Goal: Task Accomplishment & Management: Complete application form

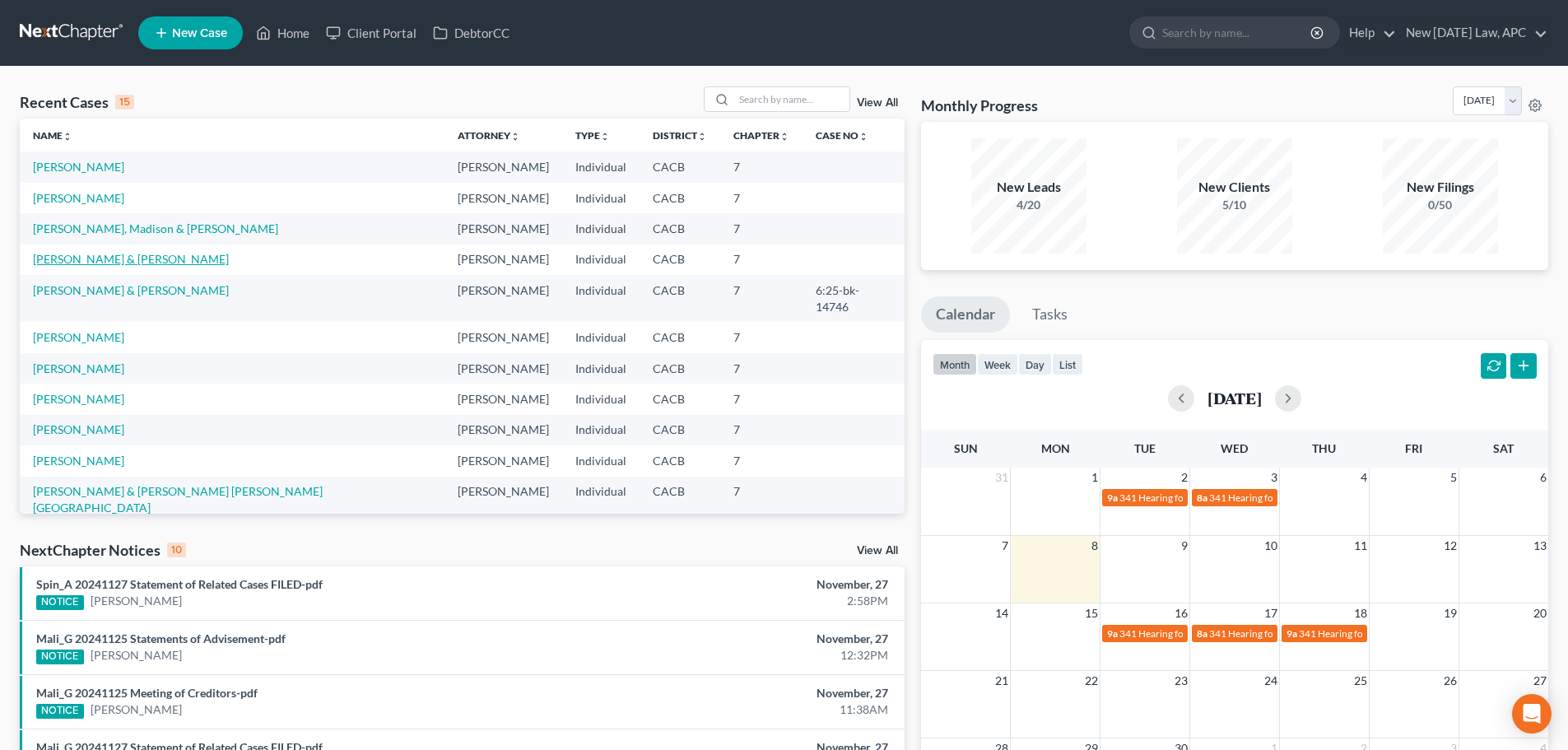
click at [78, 264] on link "[PERSON_NAME] & [PERSON_NAME]" at bounding box center [130, 258] width 196 height 14
select select "4"
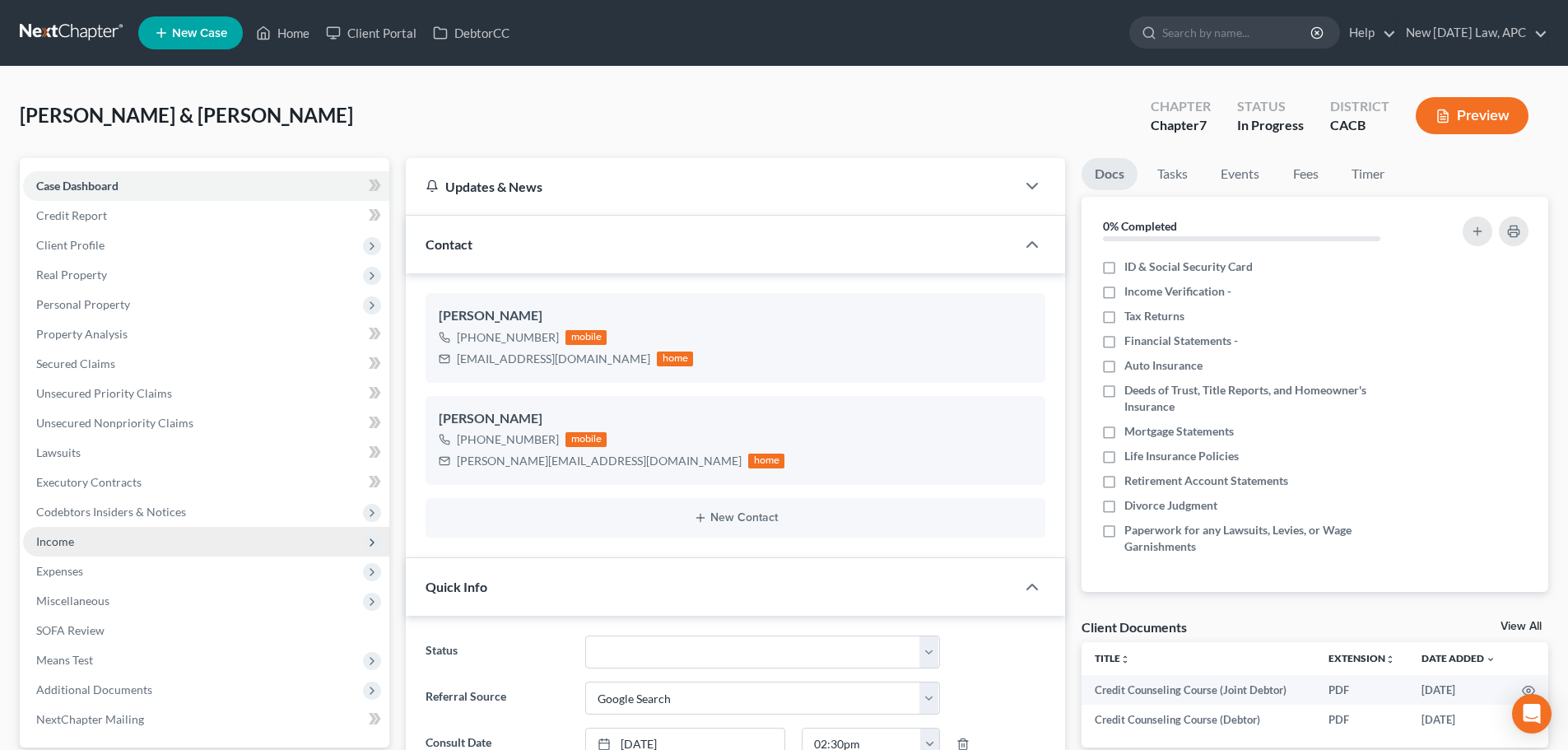
scroll to position [82, 0]
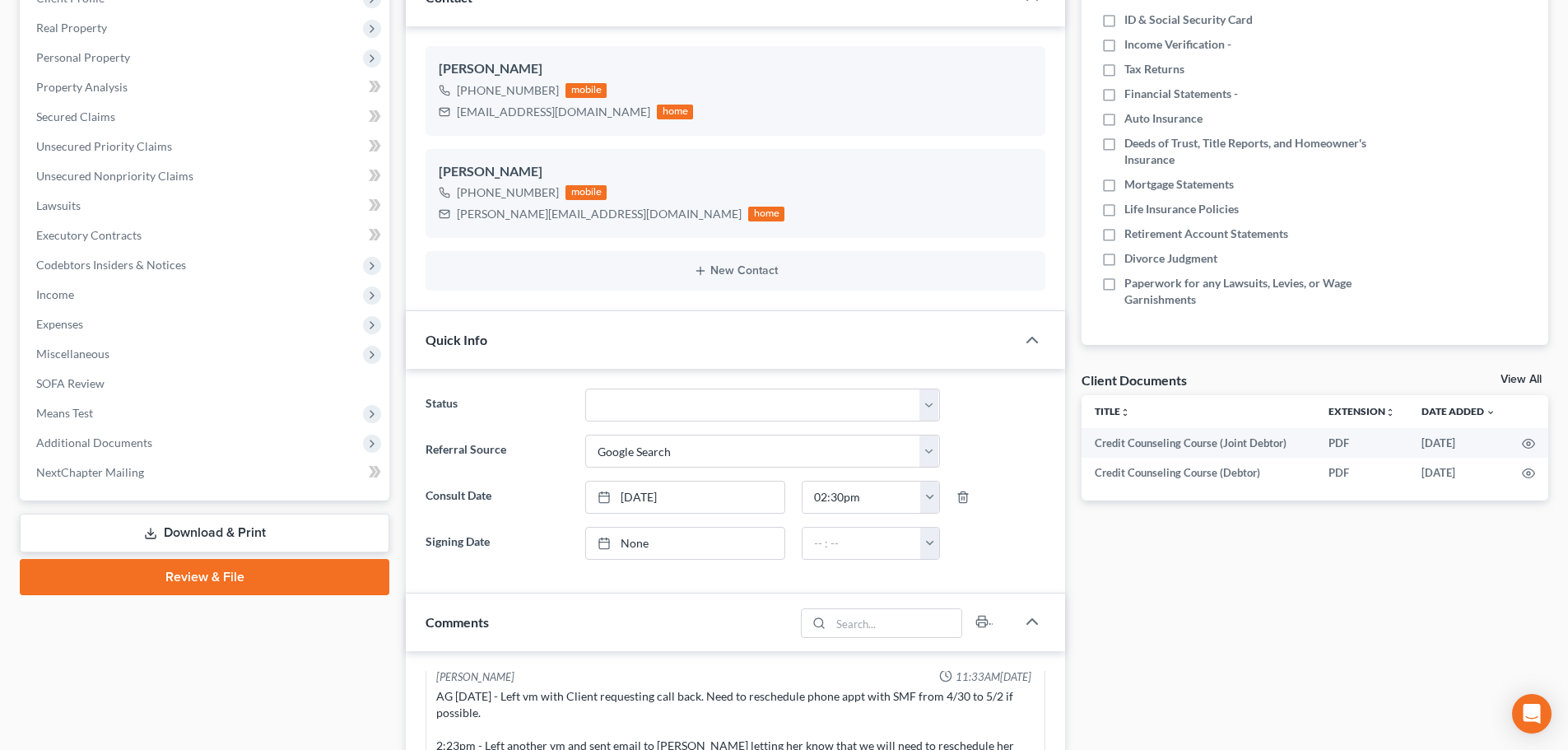
click at [259, 536] on link "Download & Print" at bounding box center [204, 532] width 370 height 39
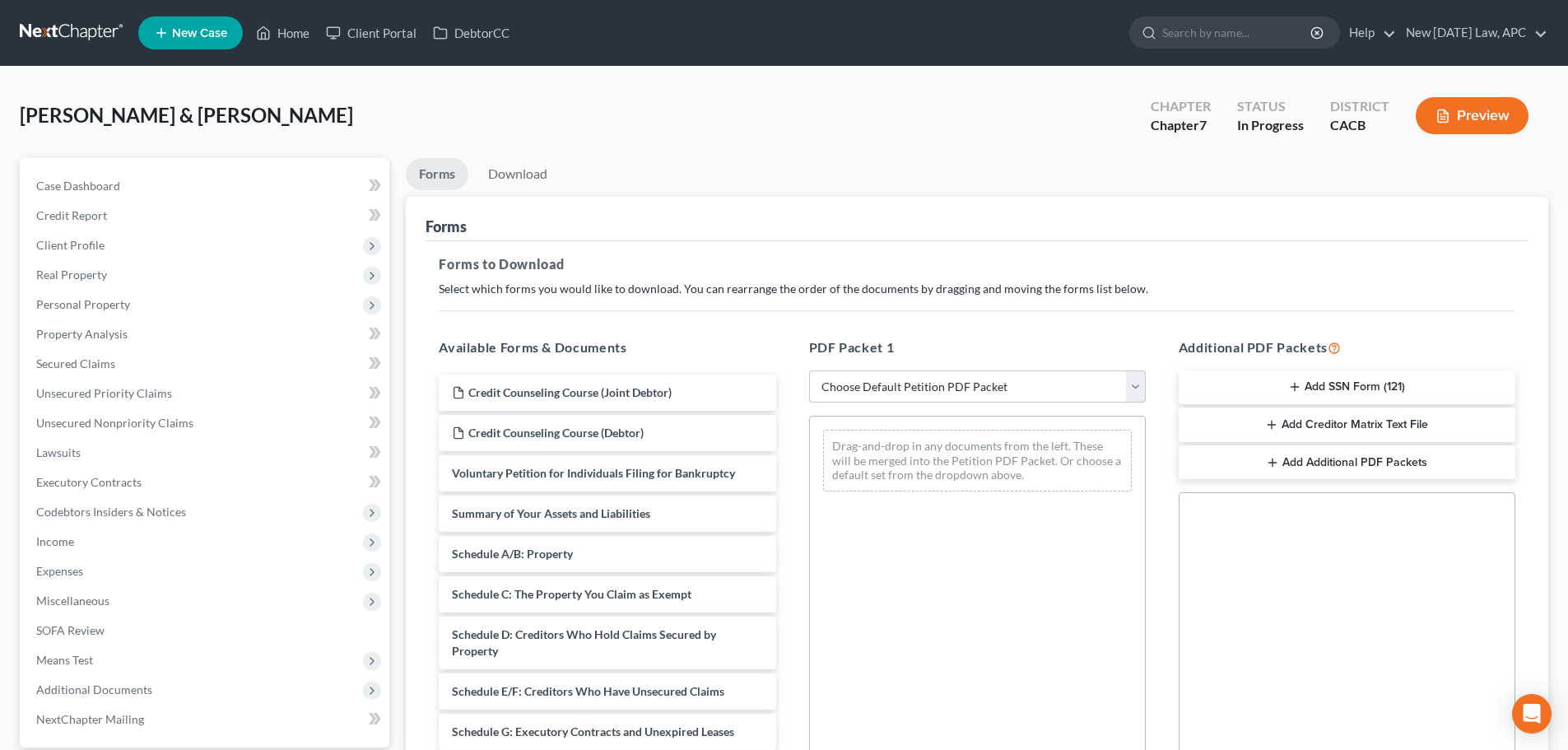
click at [858, 401] on select "Choose Default Petition PDF Packet Complete Bankruptcy Petition (all forms and …" at bounding box center [977, 387] width 336 height 33
select select "4"
click at [809, 370] on select "Choose Default Petition PDF Packet Complete Bankruptcy Petition (all forms and …" at bounding box center [977, 387] width 336 height 33
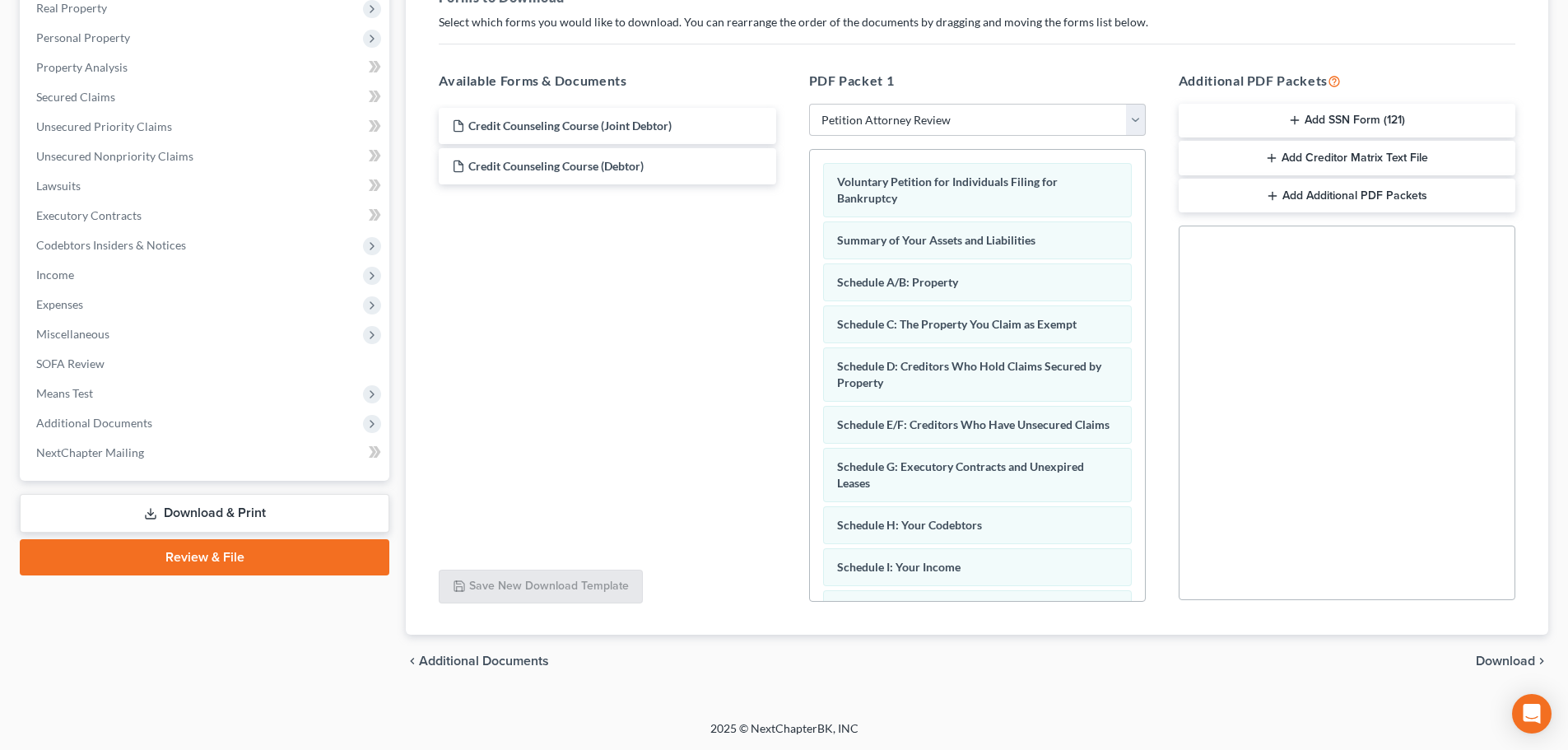
click at [1515, 660] on span "Download" at bounding box center [1506, 661] width 60 height 14
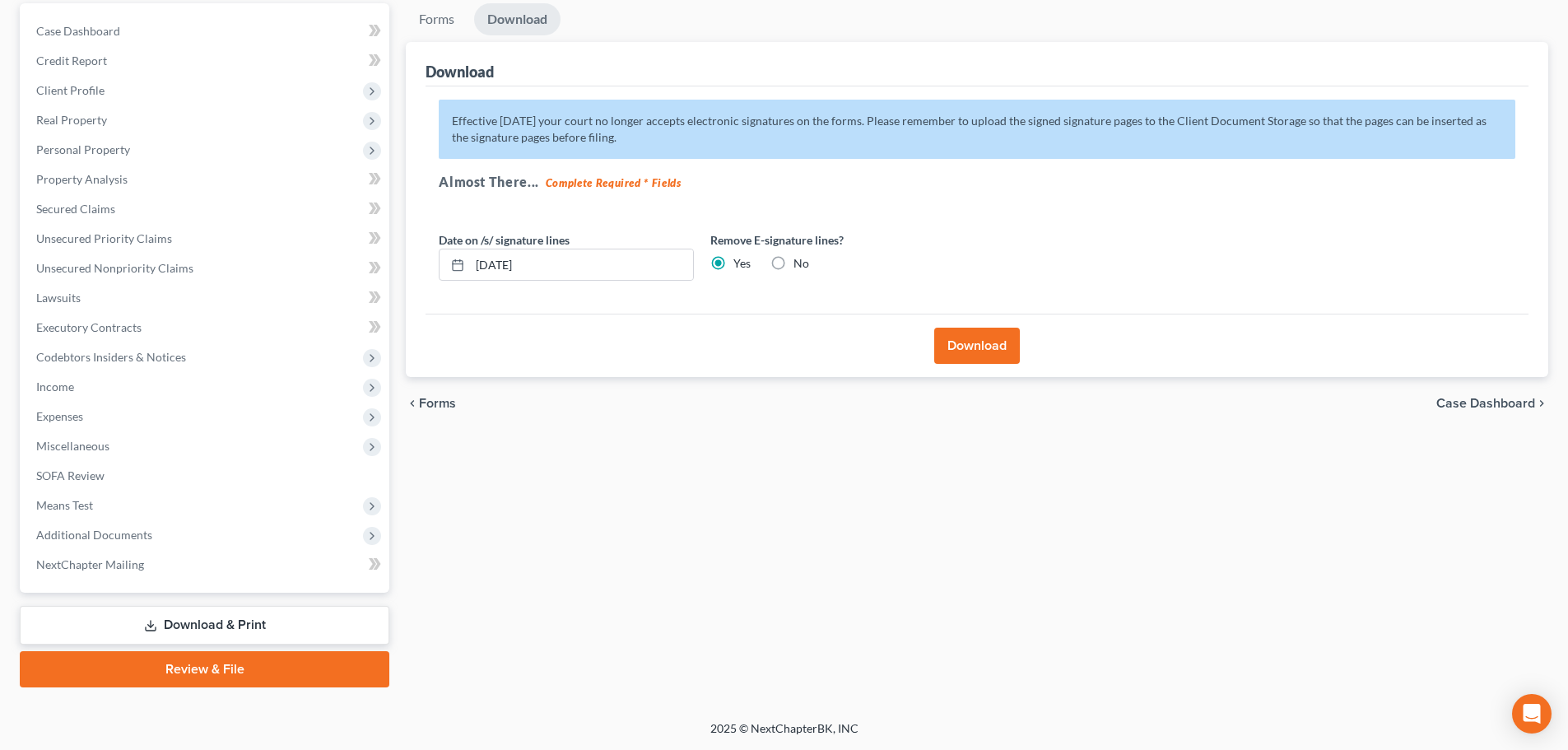
scroll to position [155, 0]
click at [944, 353] on button "Download" at bounding box center [976, 345] width 86 height 36
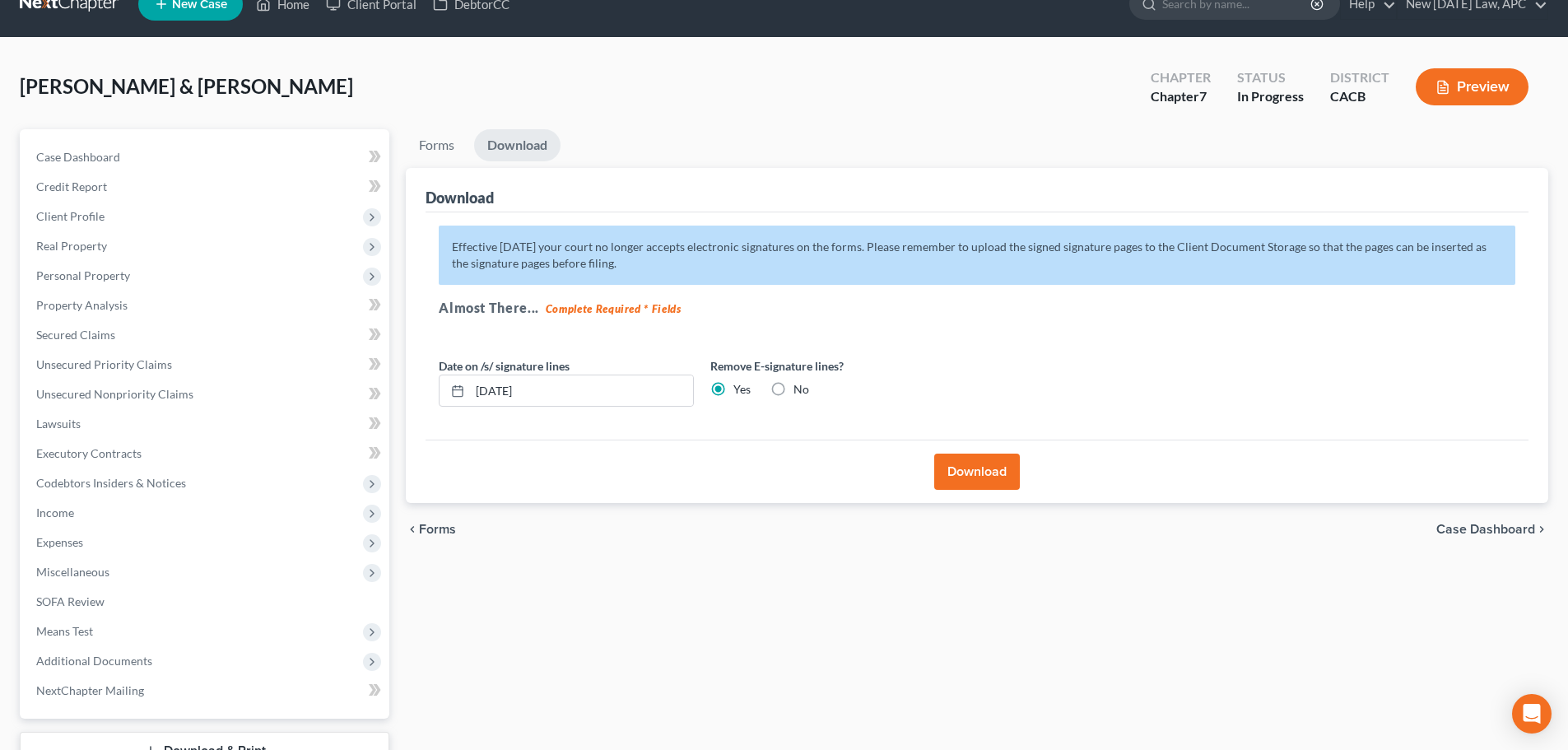
scroll to position [0, 0]
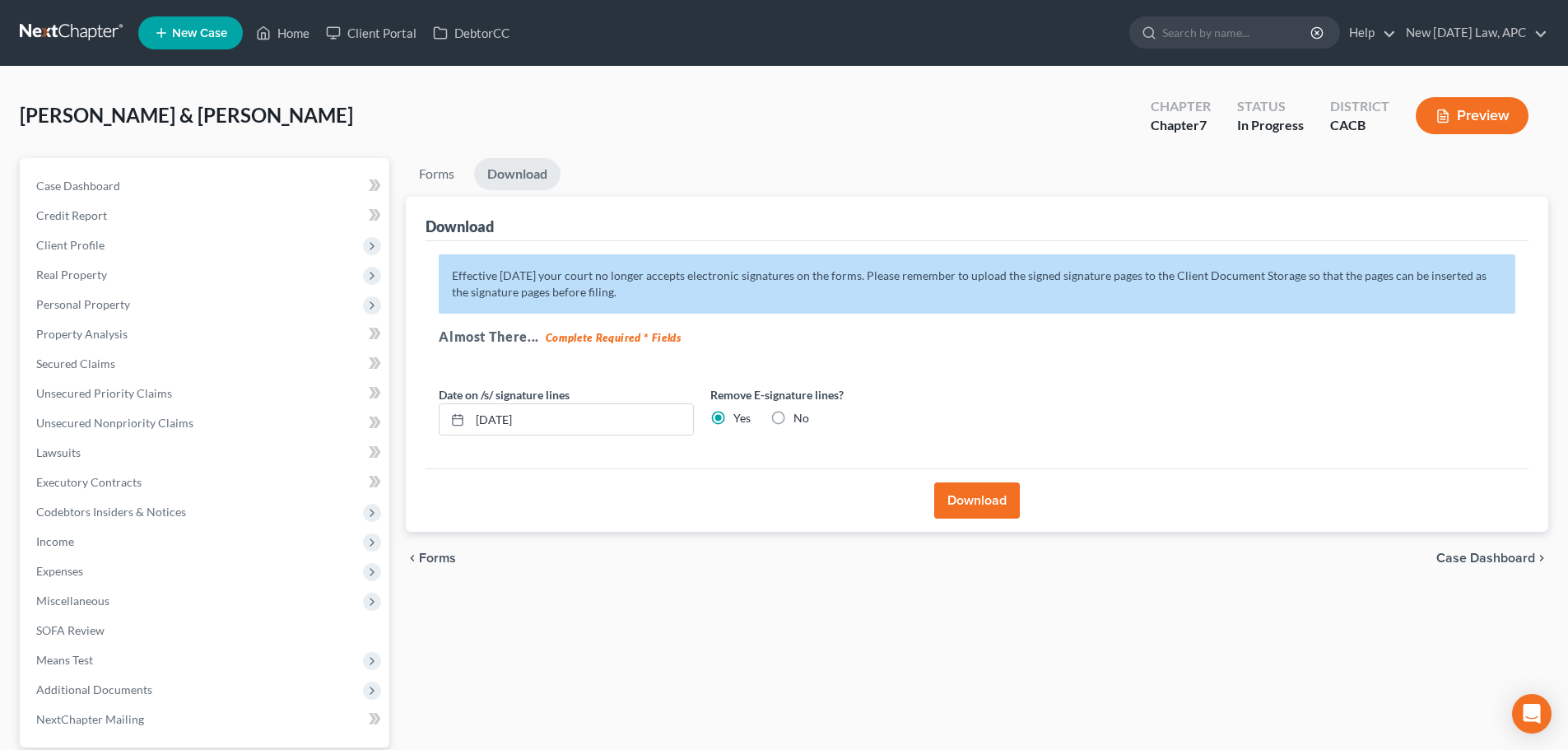
click at [978, 496] on button "Download" at bounding box center [976, 501] width 86 height 36
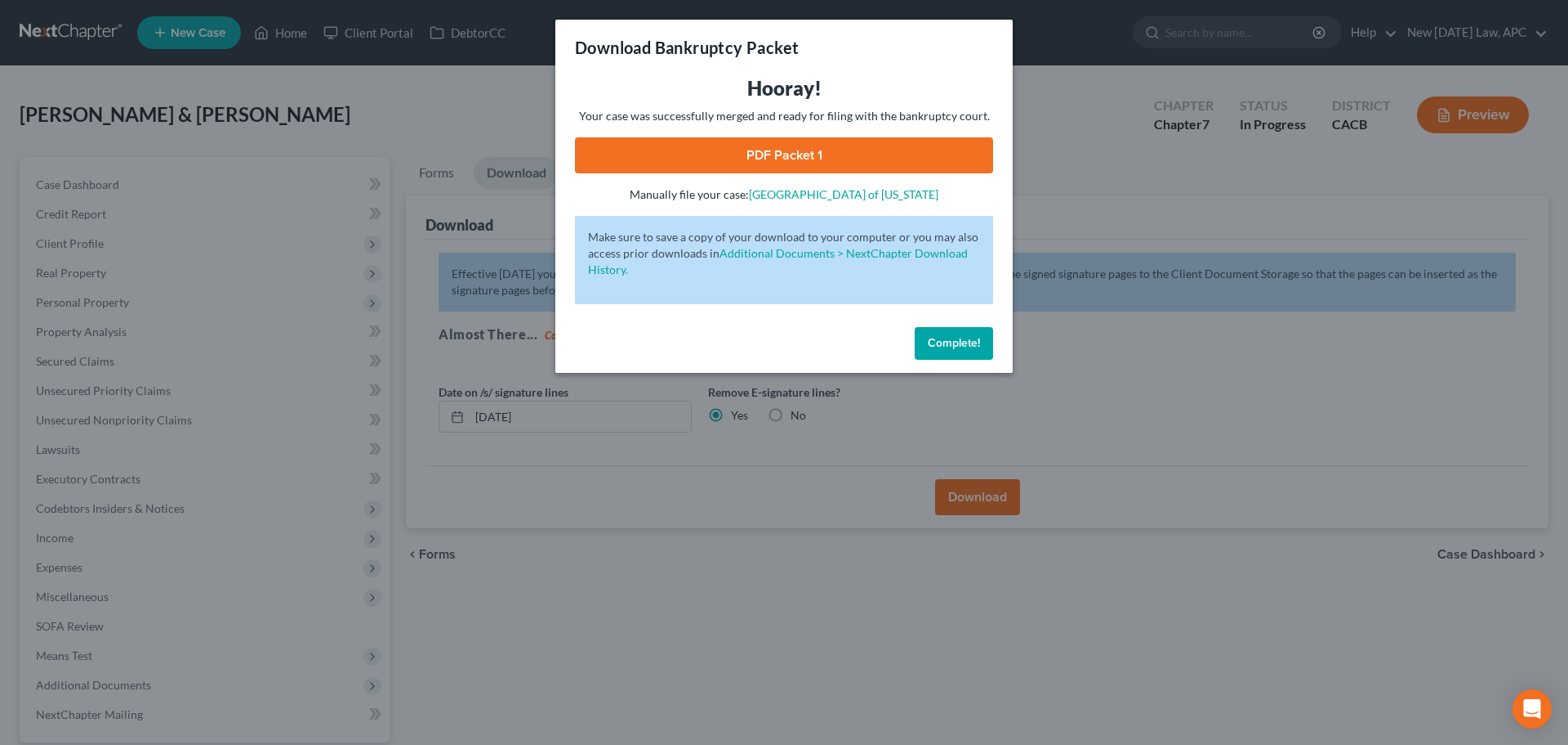
click at [875, 160] on link "PDF Packet 1" at bounding box center [784, 155] width 418 height 36
click at [954, 329] on button "Complete!" at bounding box center [954, 343] width 78 height 32
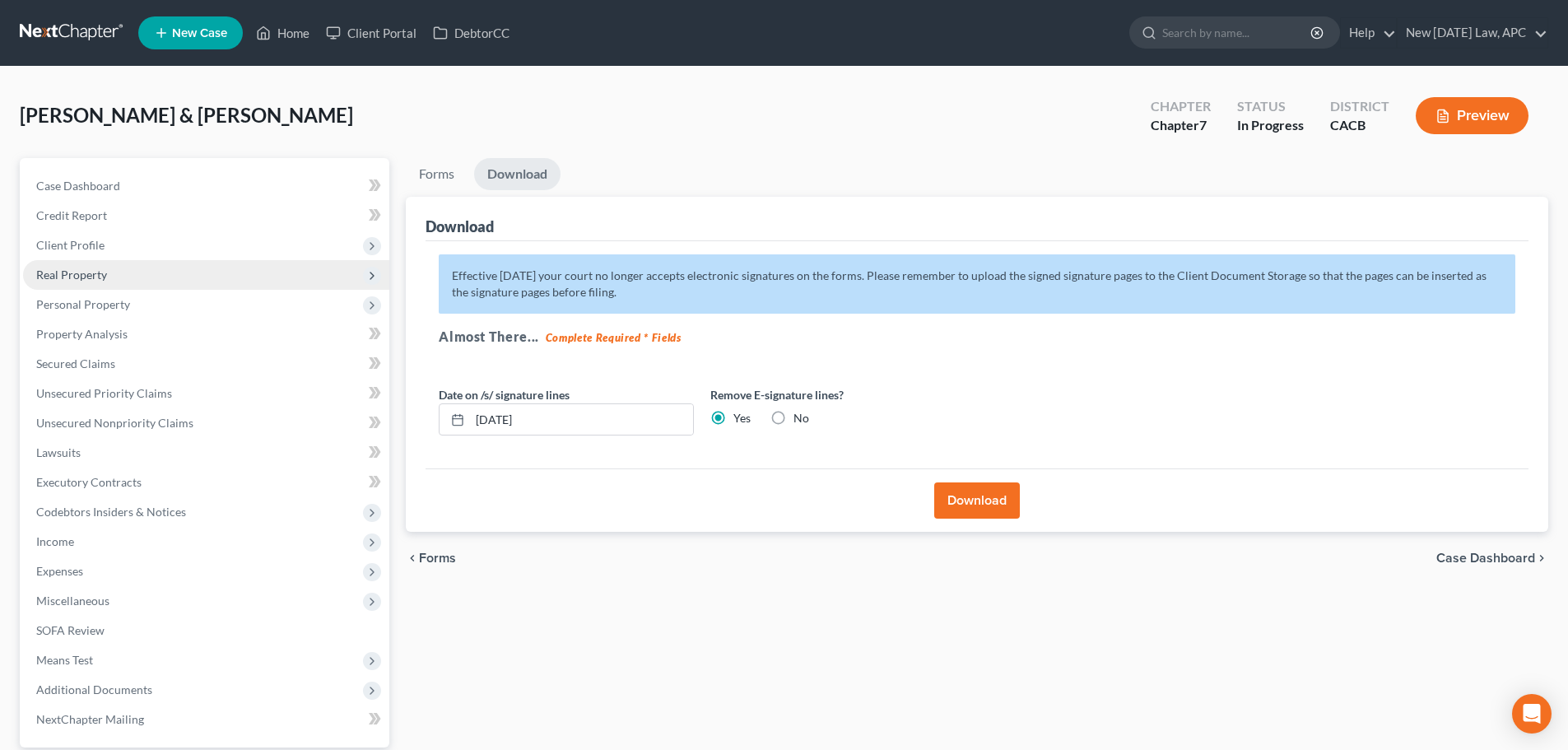
click at [99, 261] on span "Real Property" at bounding box center [205, 275] width 366 height 30
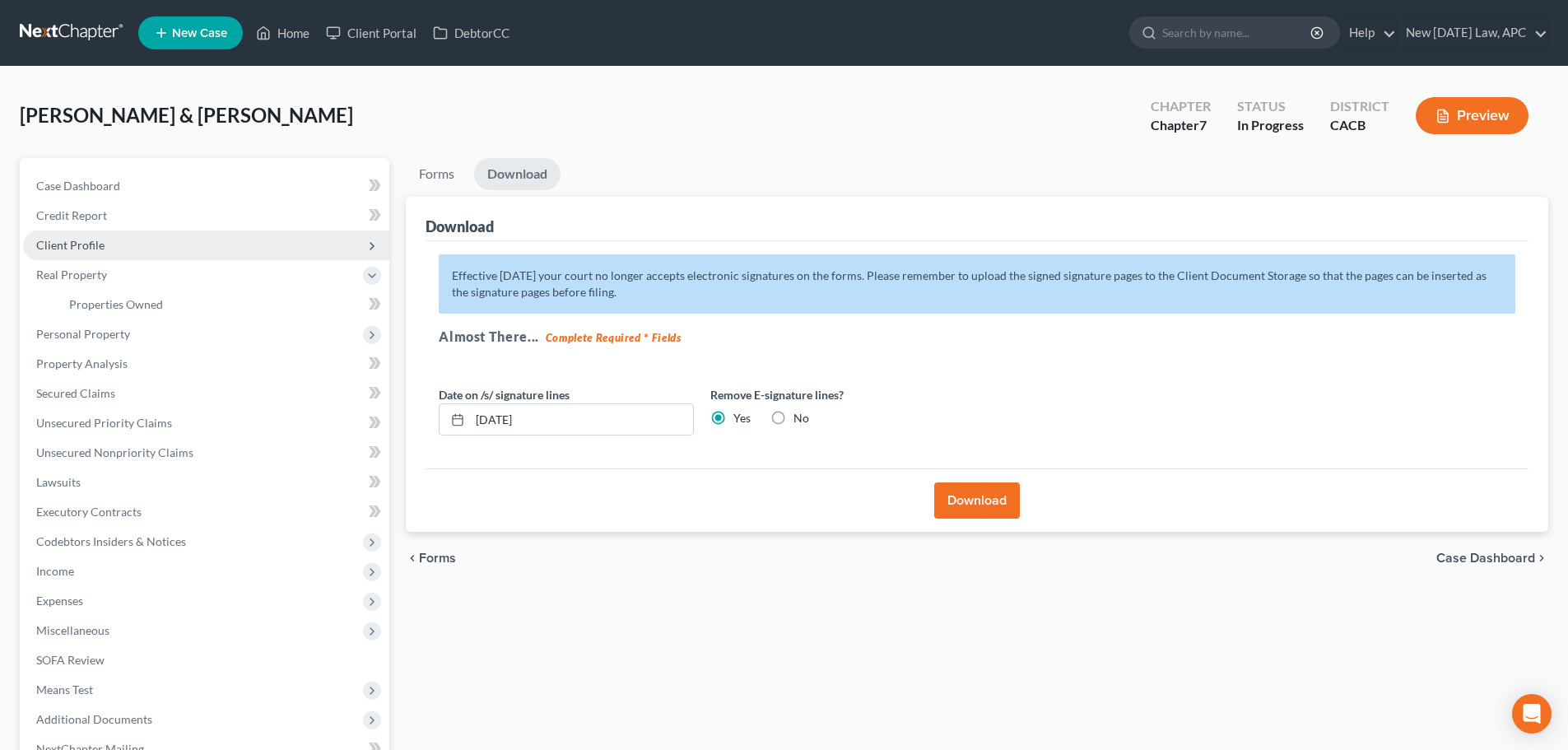
click at [104, 246] on span "Client Profile" at bounding box center [205, 245] width 366 height 30
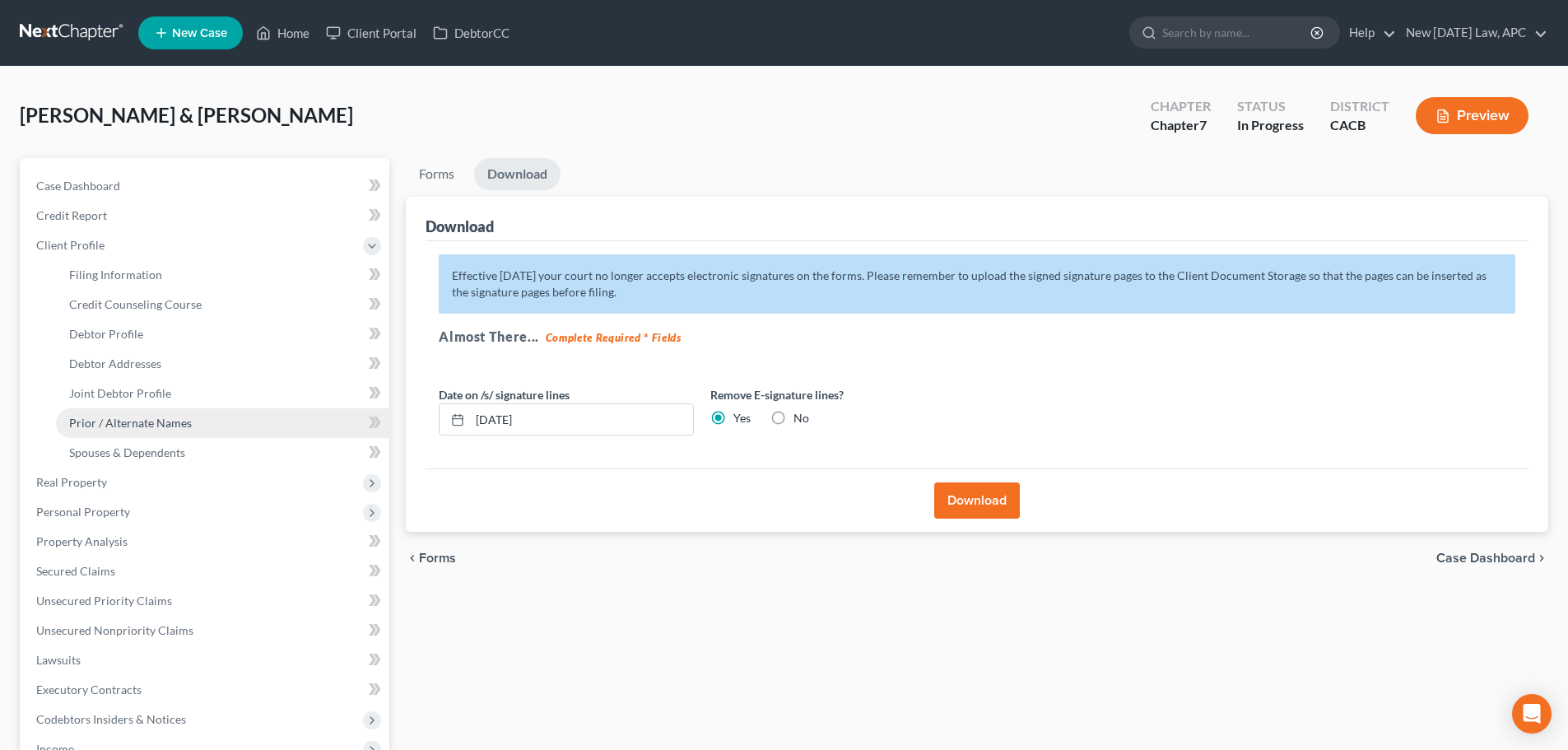
click at [174, 418] on span "Prior / Alternate Names" at bounding box center [130, 422] width 123 height 14
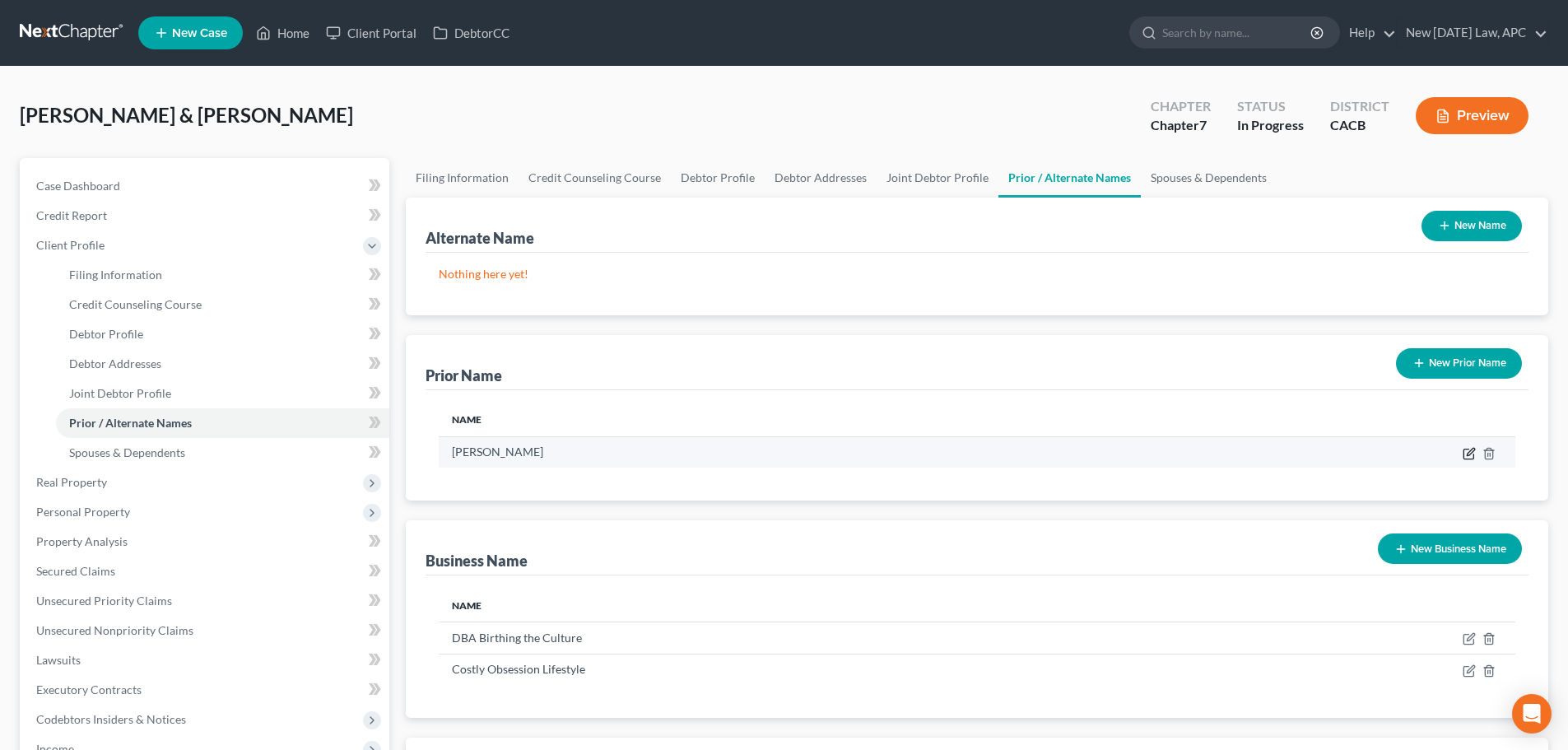
click at [1468, 454] on icon "button" at bounding box center [1470, 451] width 7 height 7
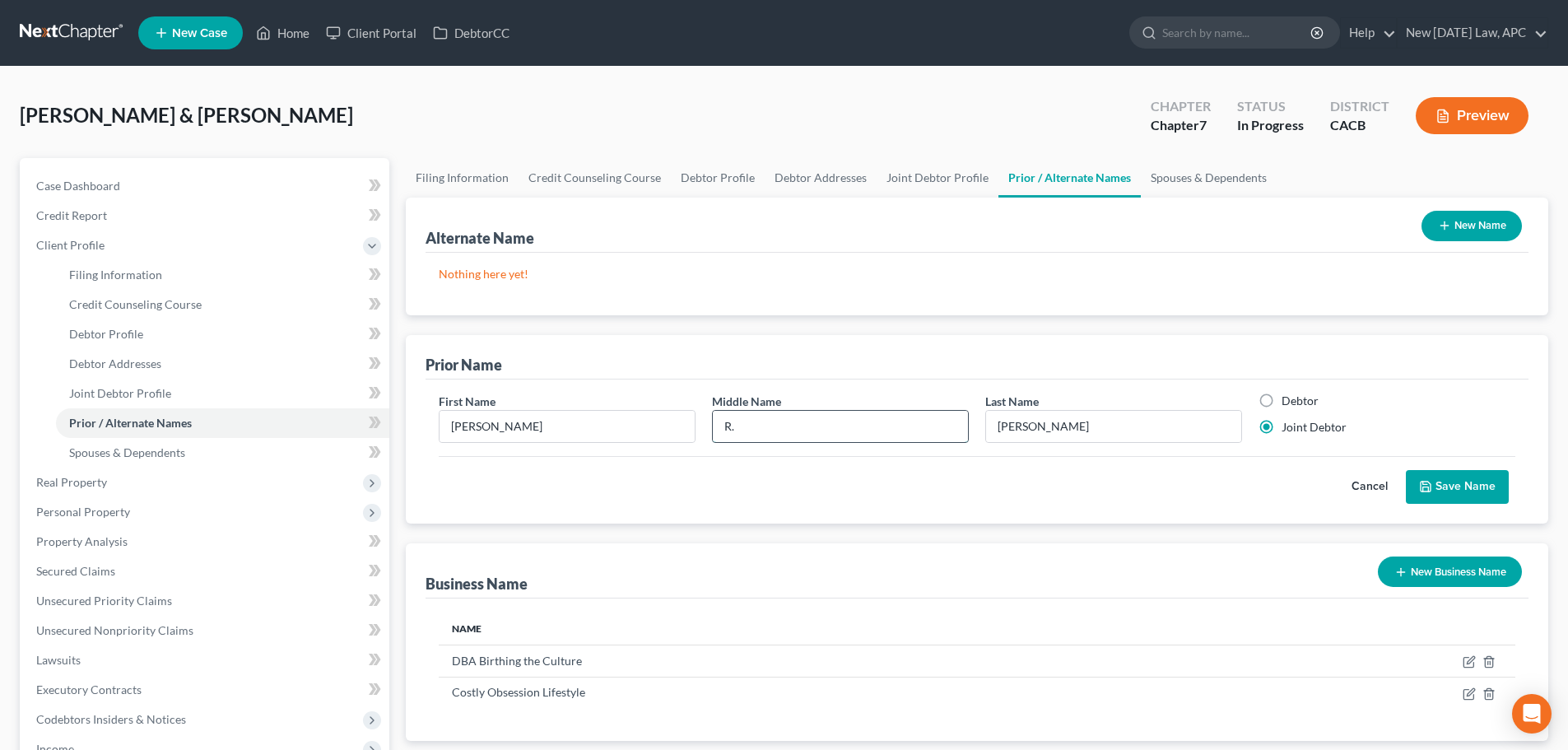
click at [836, 410] on input "R." at bounding box center [840, 426] width 255 height 32
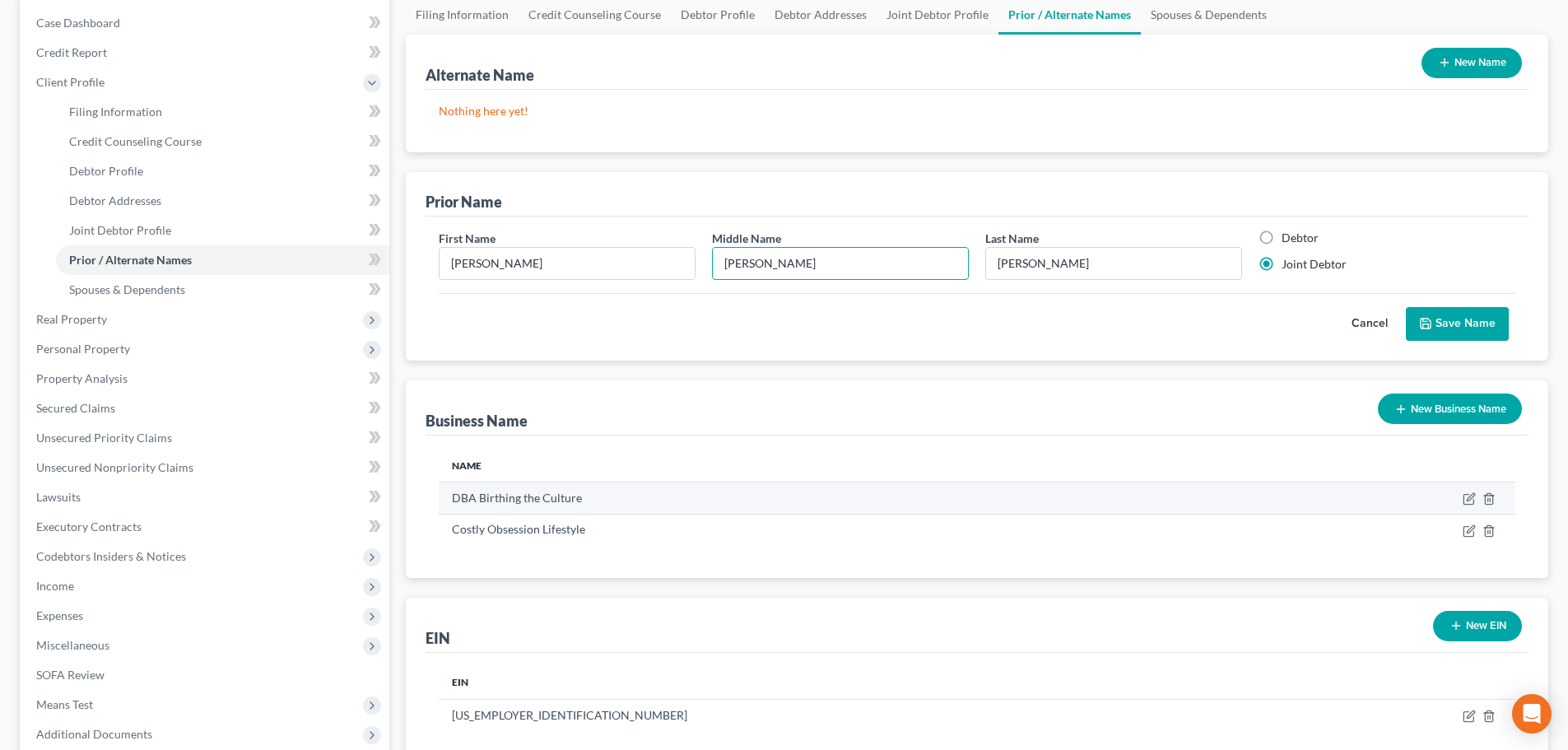
scroll to position [164, 0]
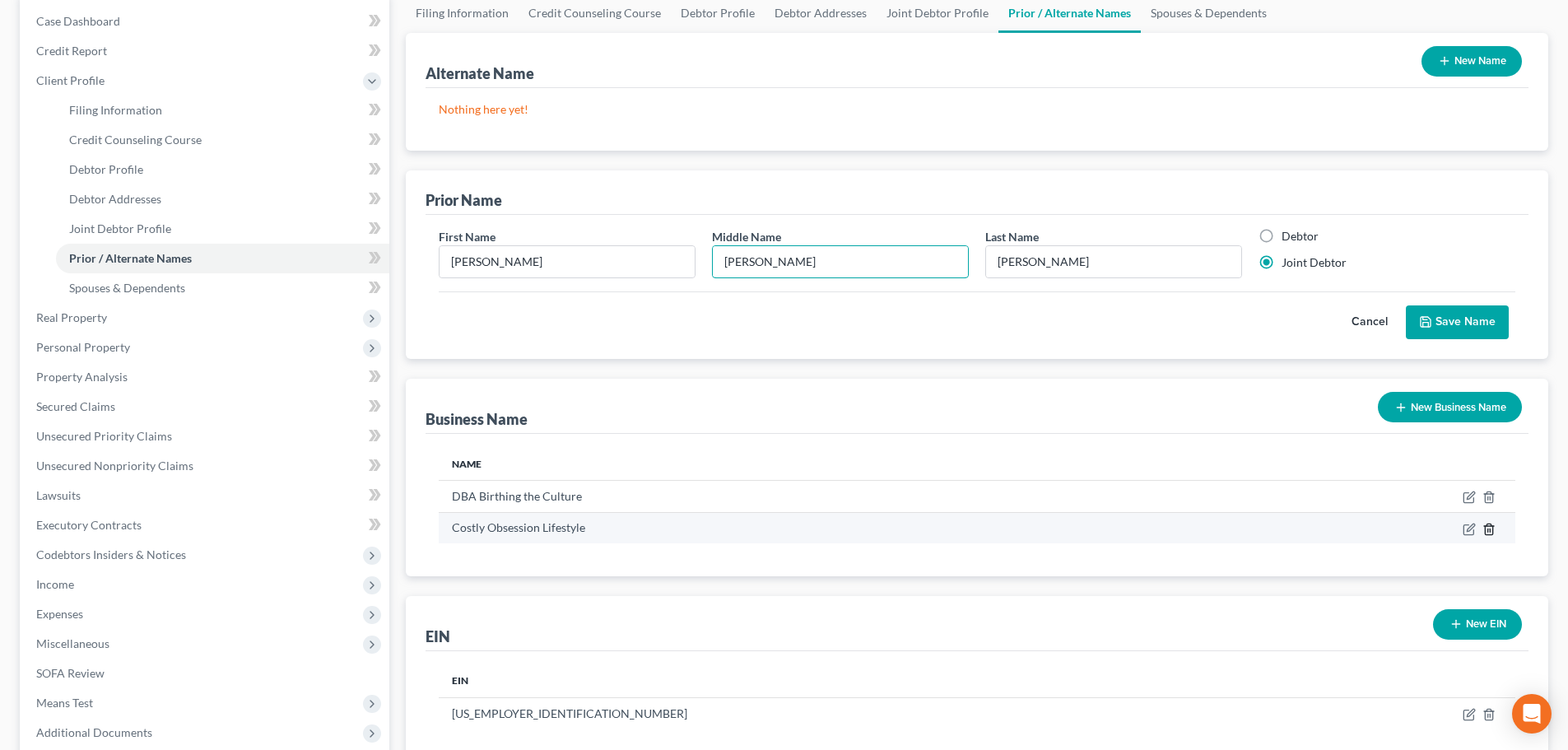
type input "[PERSON_NAME]"
click at [1491, 528] on icon "button" at bounding box center [1488, 529] width 14 height 14
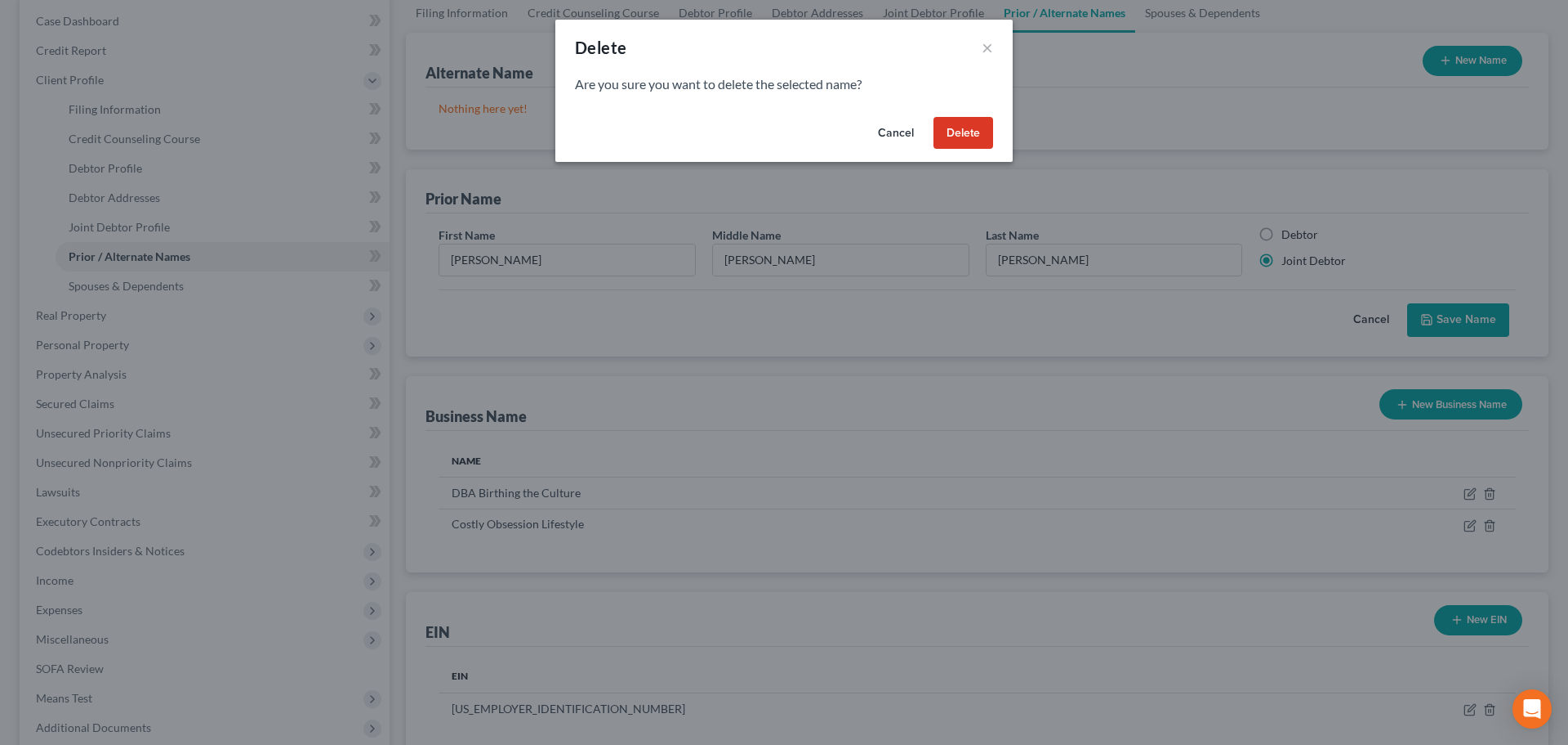
click at [955, 136] on button "Delete" at bounding box center [963, 133] width 59 height 32
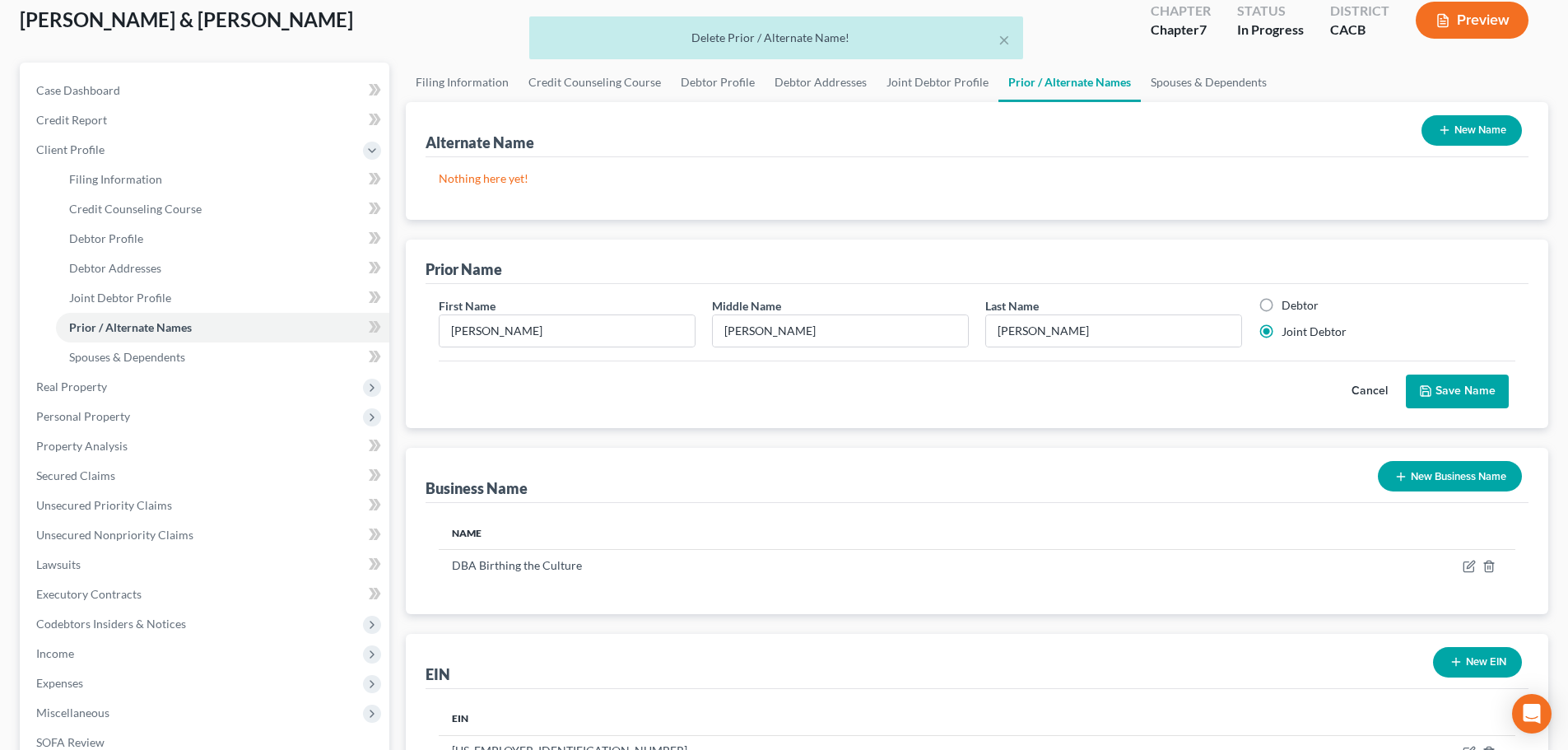
scroll to position [0, 0]
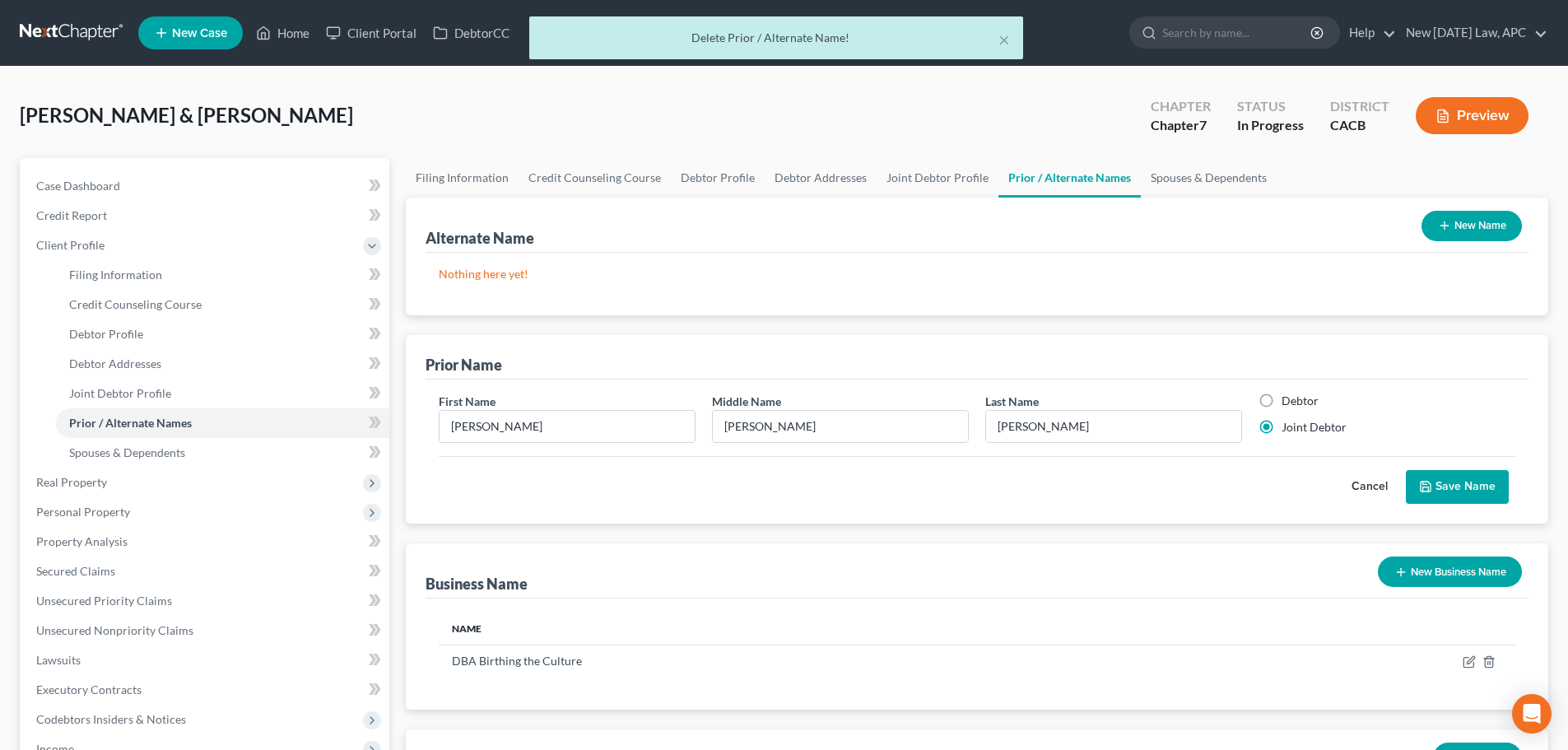
drag, startPoint x: 1486, startPoint y: 489, endPoint x: 1475, endPoint y: 489, distance: 11.0
click at [1484, 489] on button "Save Name" at bounding box center [1457, 487] width 103 height 34
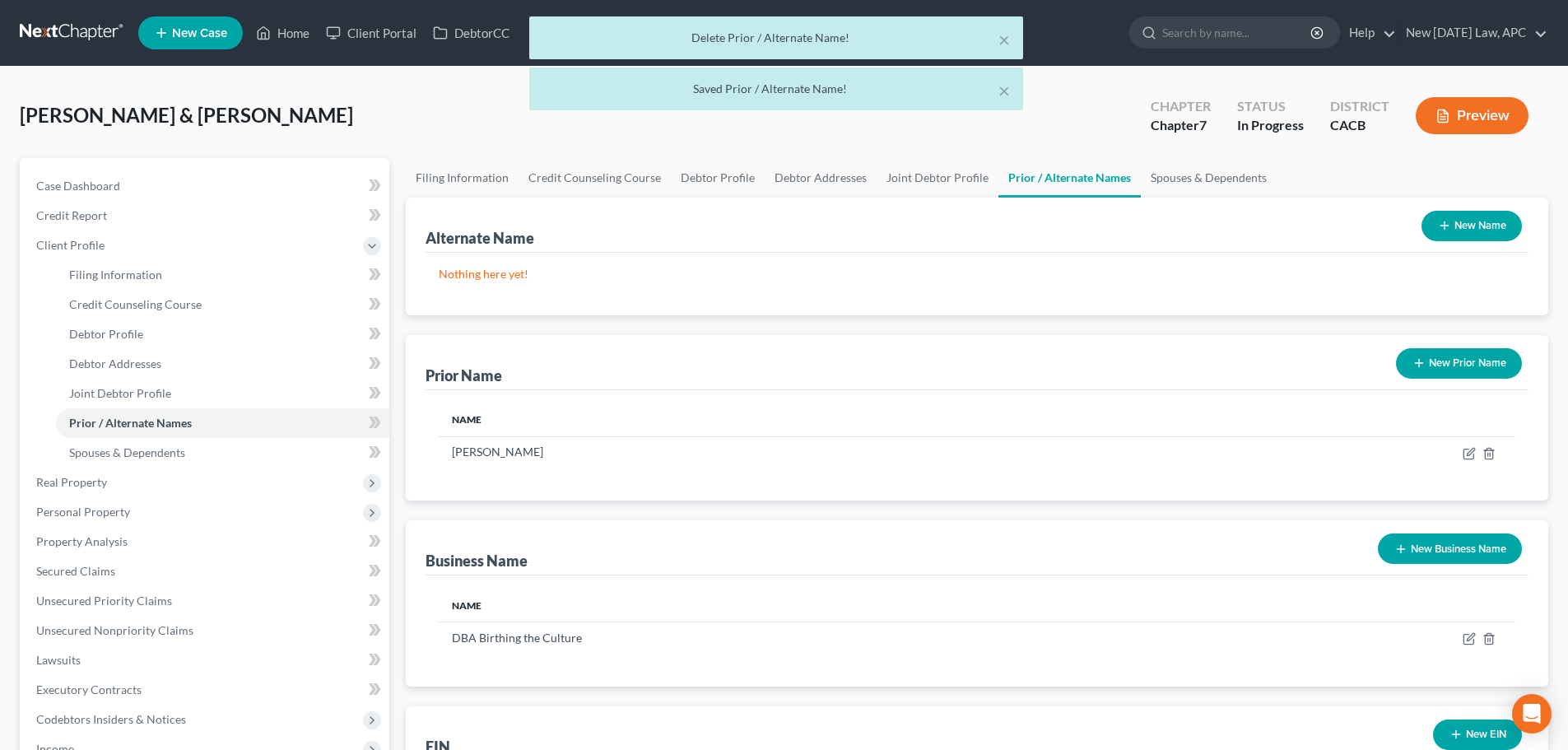
click at [1451, 364] on button "New Prior Name" at bounding box center [1458, 363] width 126 height 31
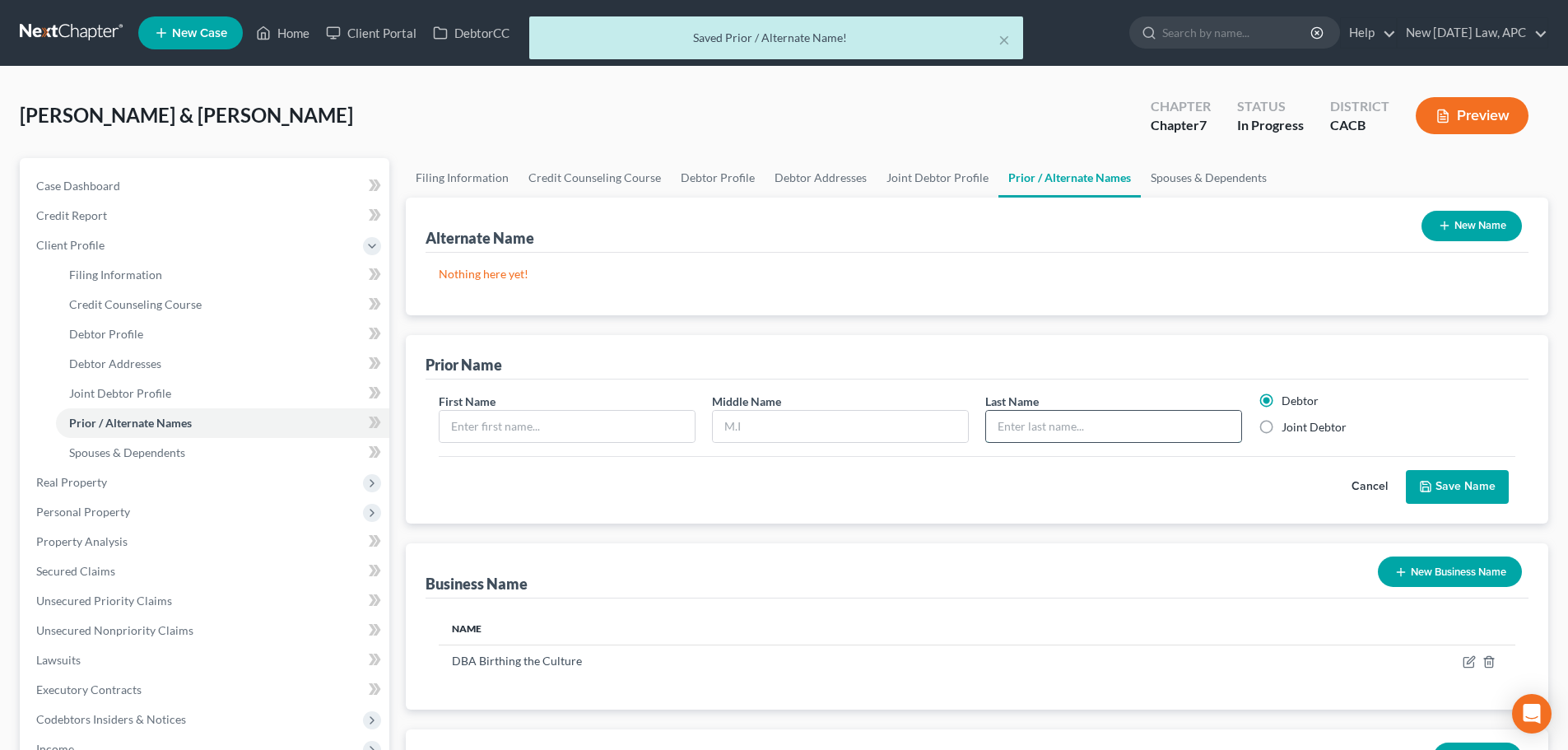
click at [1079, 426] on input "text" at bounding box center [1113, 426] width 255 height 32
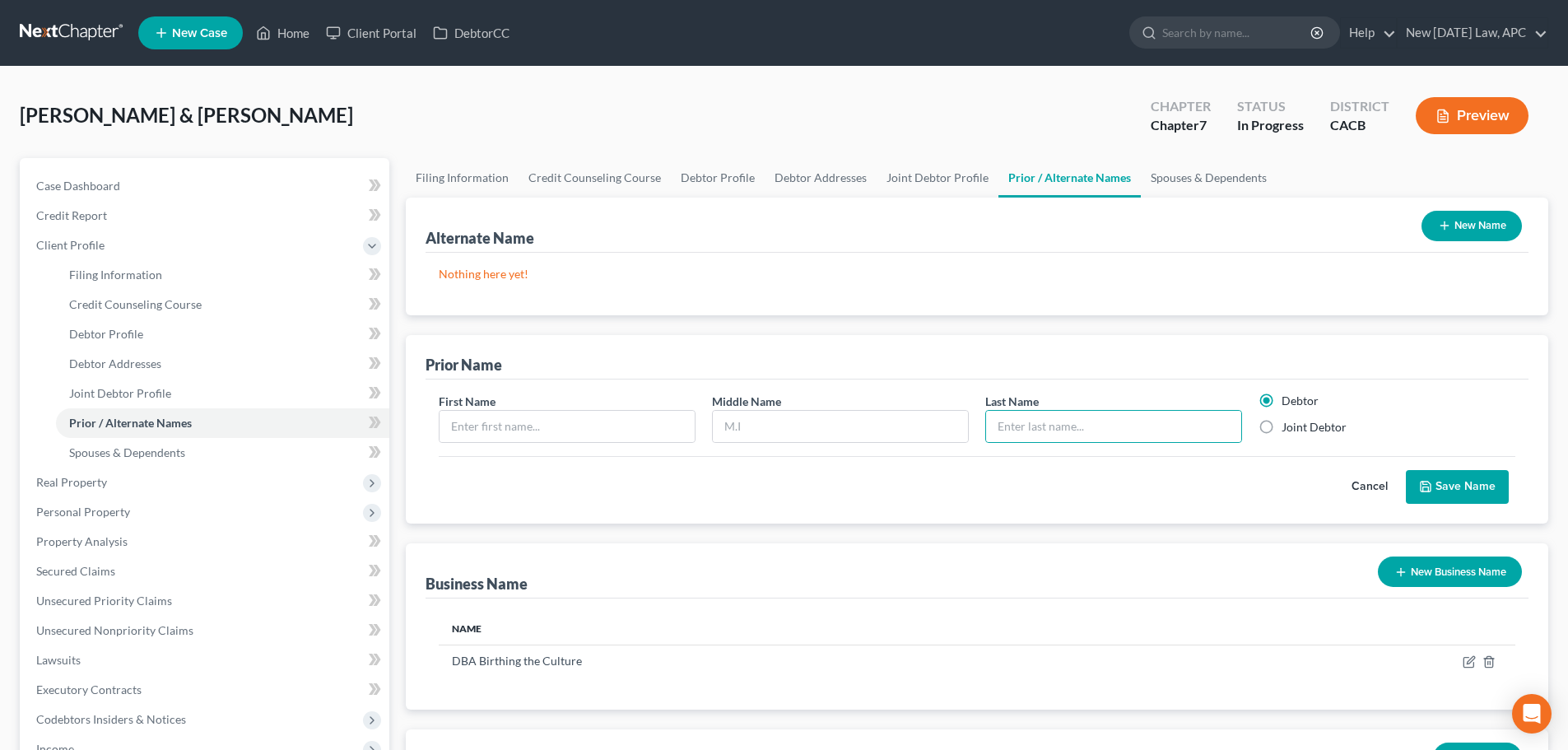
click at [52, 28] on link at bounding box center [72, 33] width 106 height 30
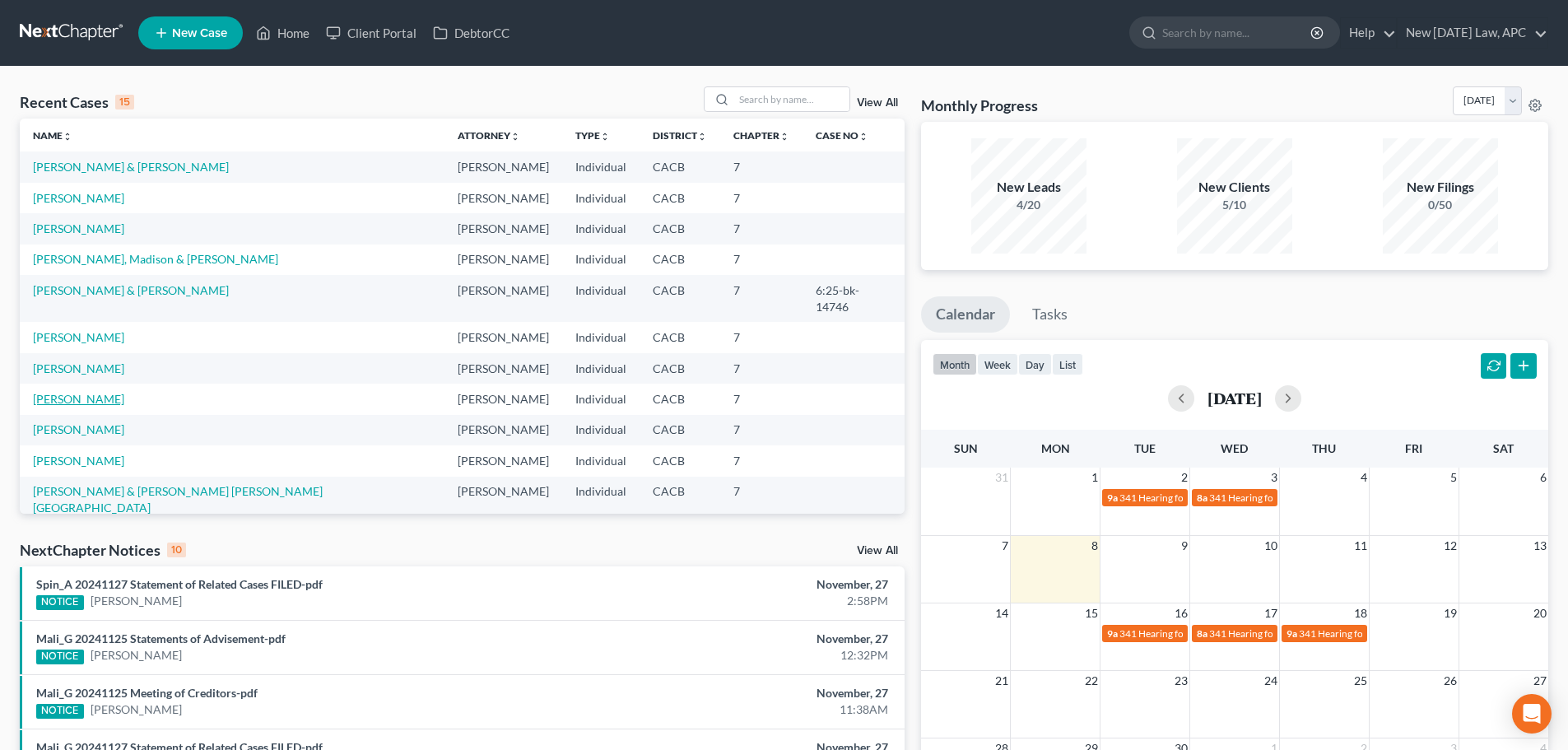
click at [73, 391] on link "[PERSON_NAME]" at bounding box center [78, 398] width 91 height 14
select select "4"
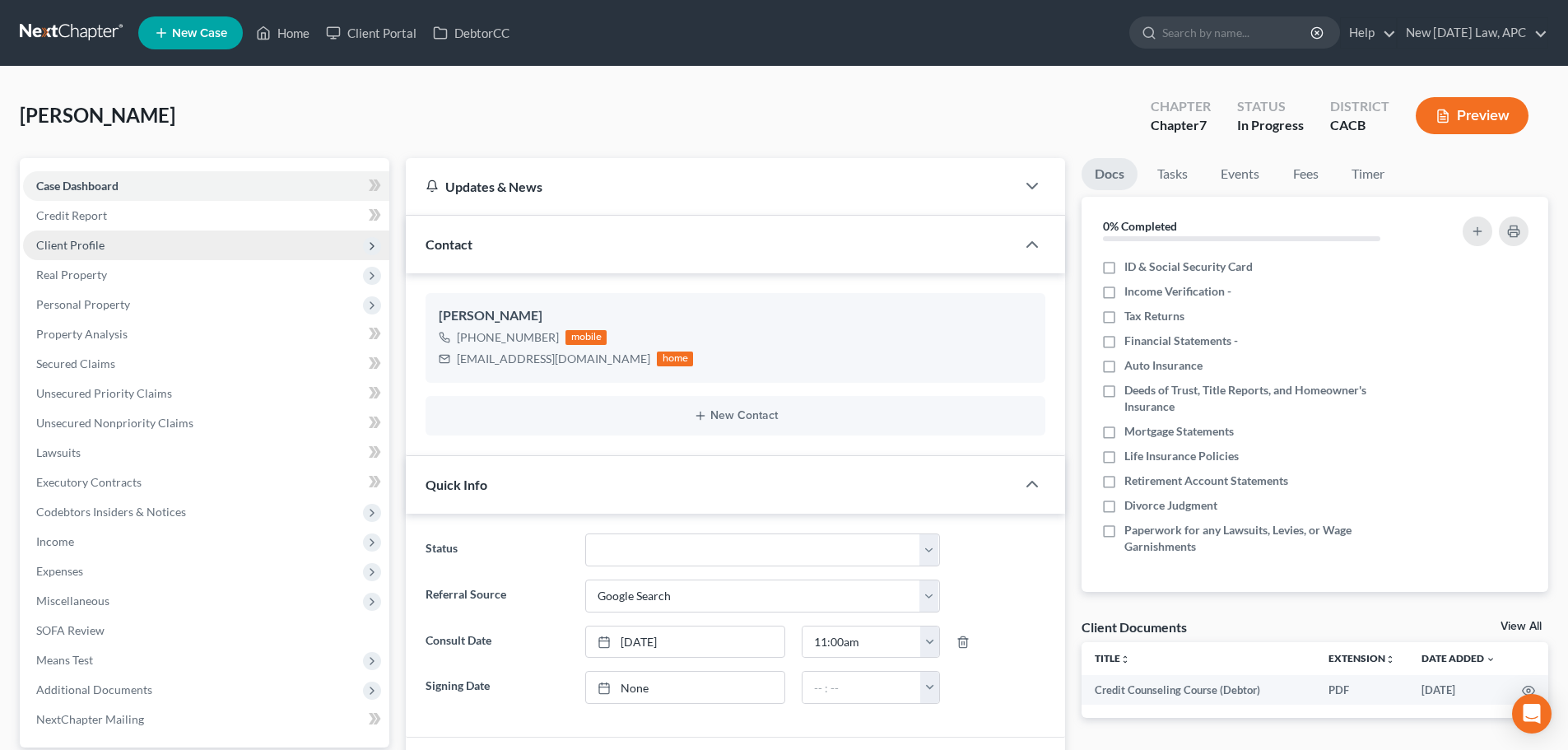
click at [79, 247] on span "Client Profile" at bounding box center [70, 244] width 69 height 14
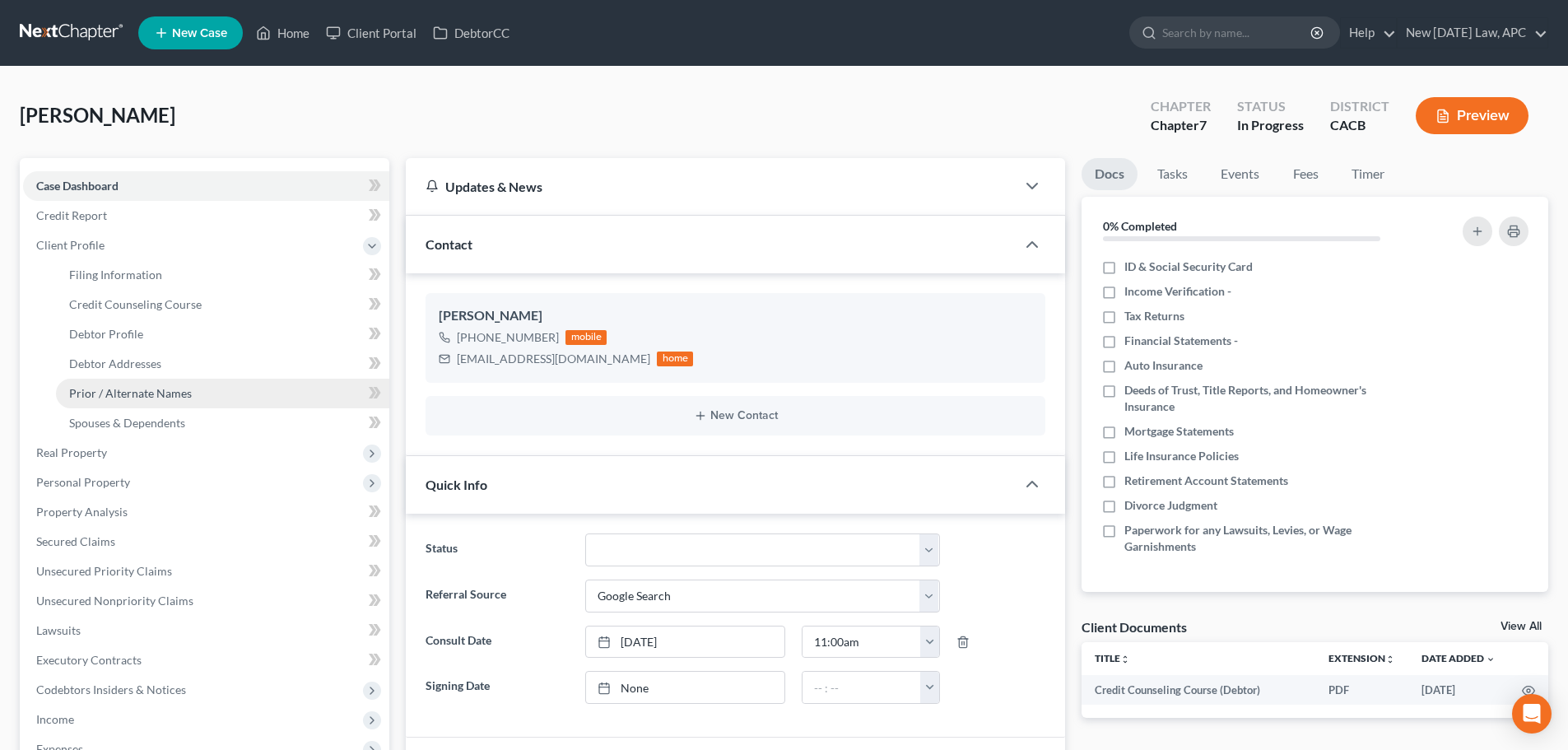
click at [107, 387] on span "Prior / Alternate Names" at bounding box center [130, 392] width 123 height 14
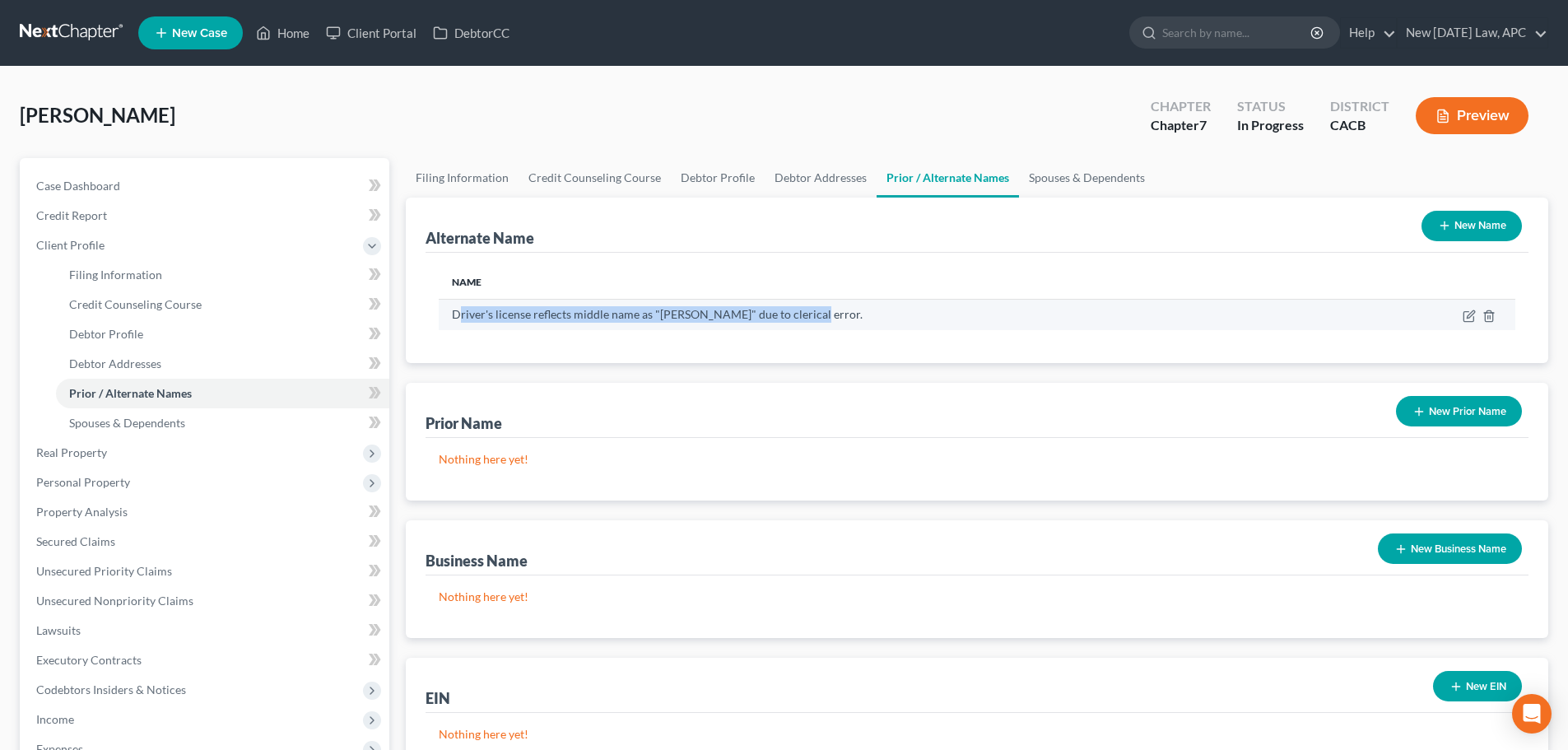
drag, startPoint x: 446, startPoint y: 313, endPoint x: 819, endPoint y: 307, distance: 373.0
click at [819, 307] on td "Driver's license reflects middle name as "Glenn" due to clerical error." at bounding box center [906, 314] width 935 height 32
copy td "Driver's license reflects middle name as "Glenn" due to clerical error."
click at [1468, 317] on icon at bounding box center [1470, 314] width 7 height 7
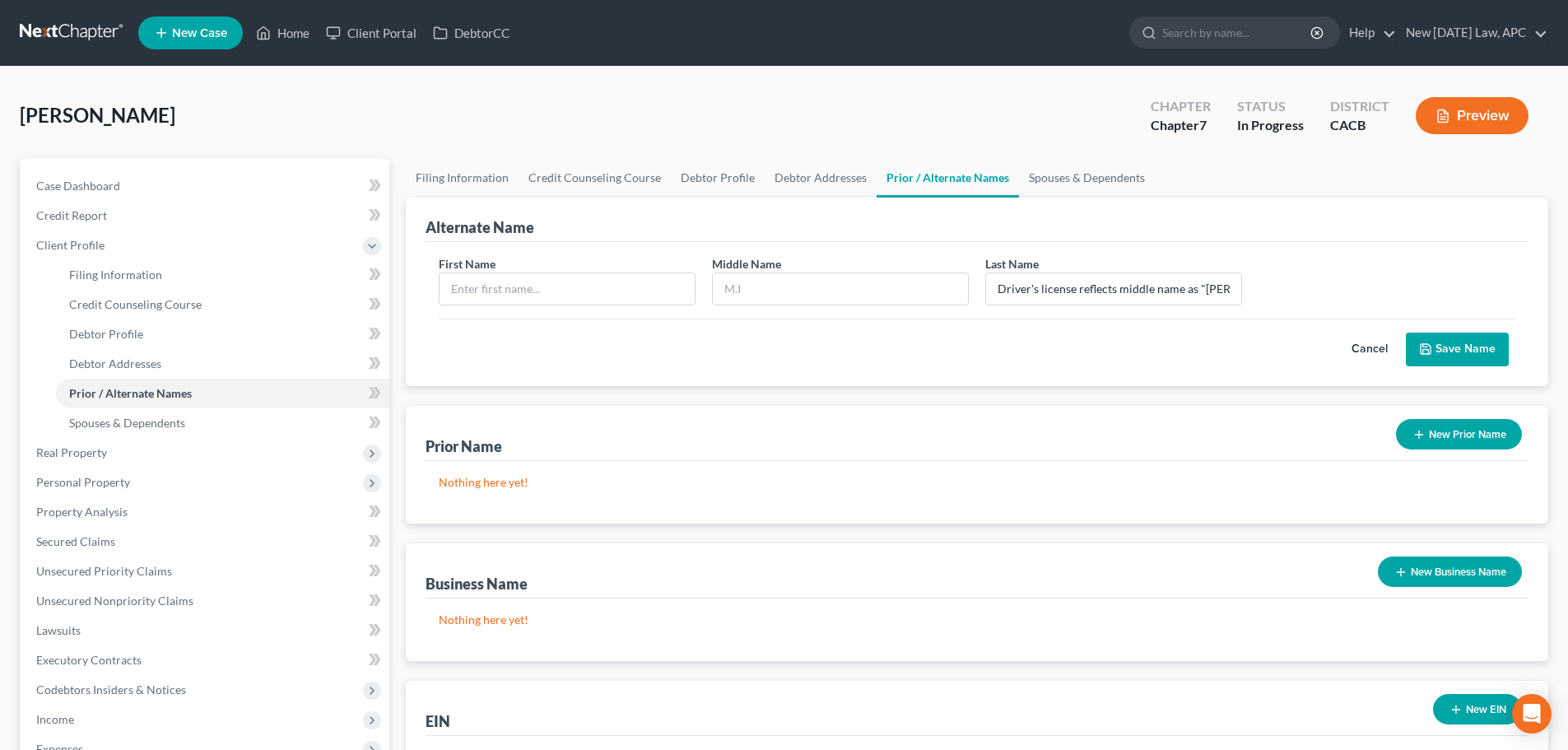
click at [70, 33] on link at bounding box center [72, 33] width 106 height 30
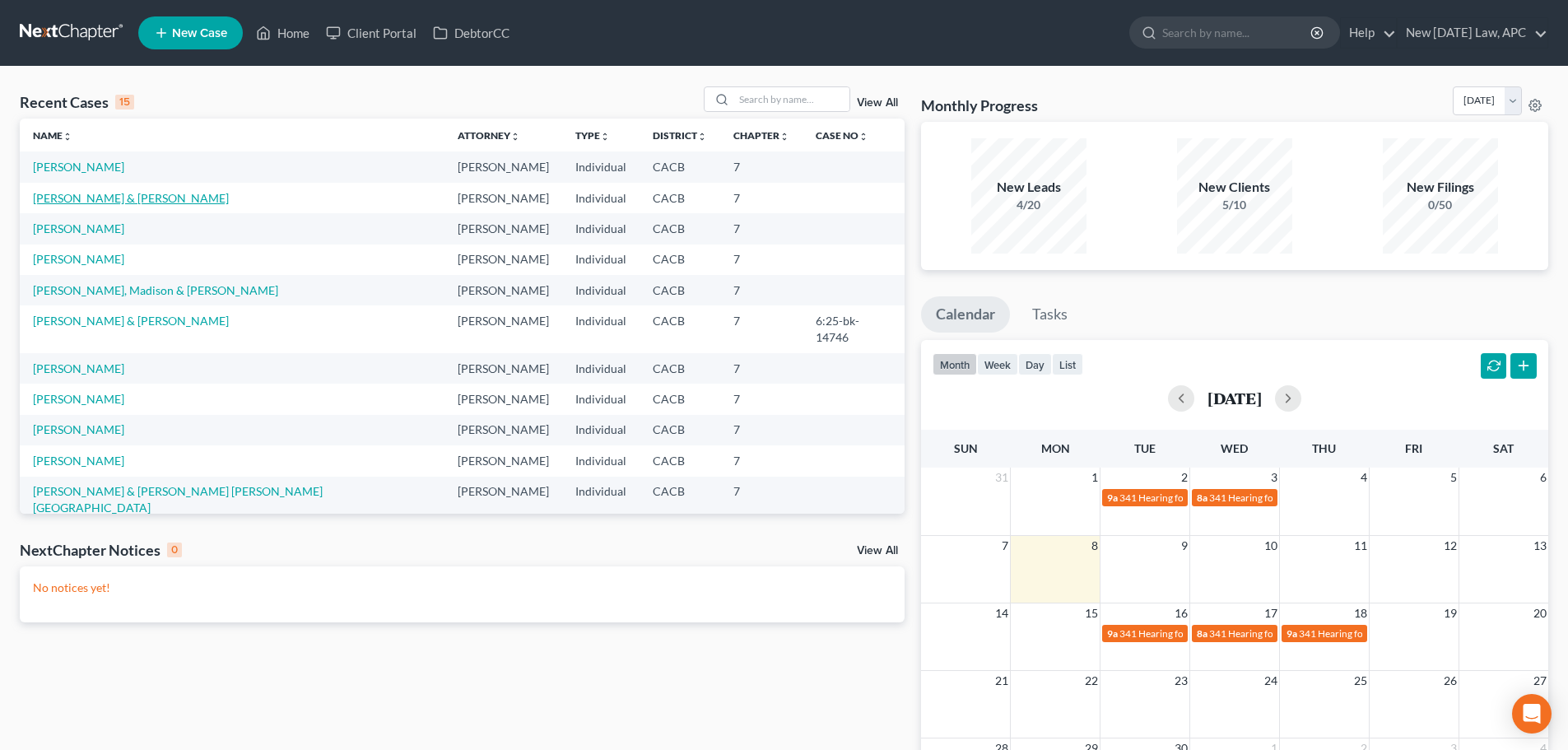
click at [70, 195] on link "[PERSON_NAME] & [PERSON_NAME]" at bounding box center [130, 197] width 196 height 14
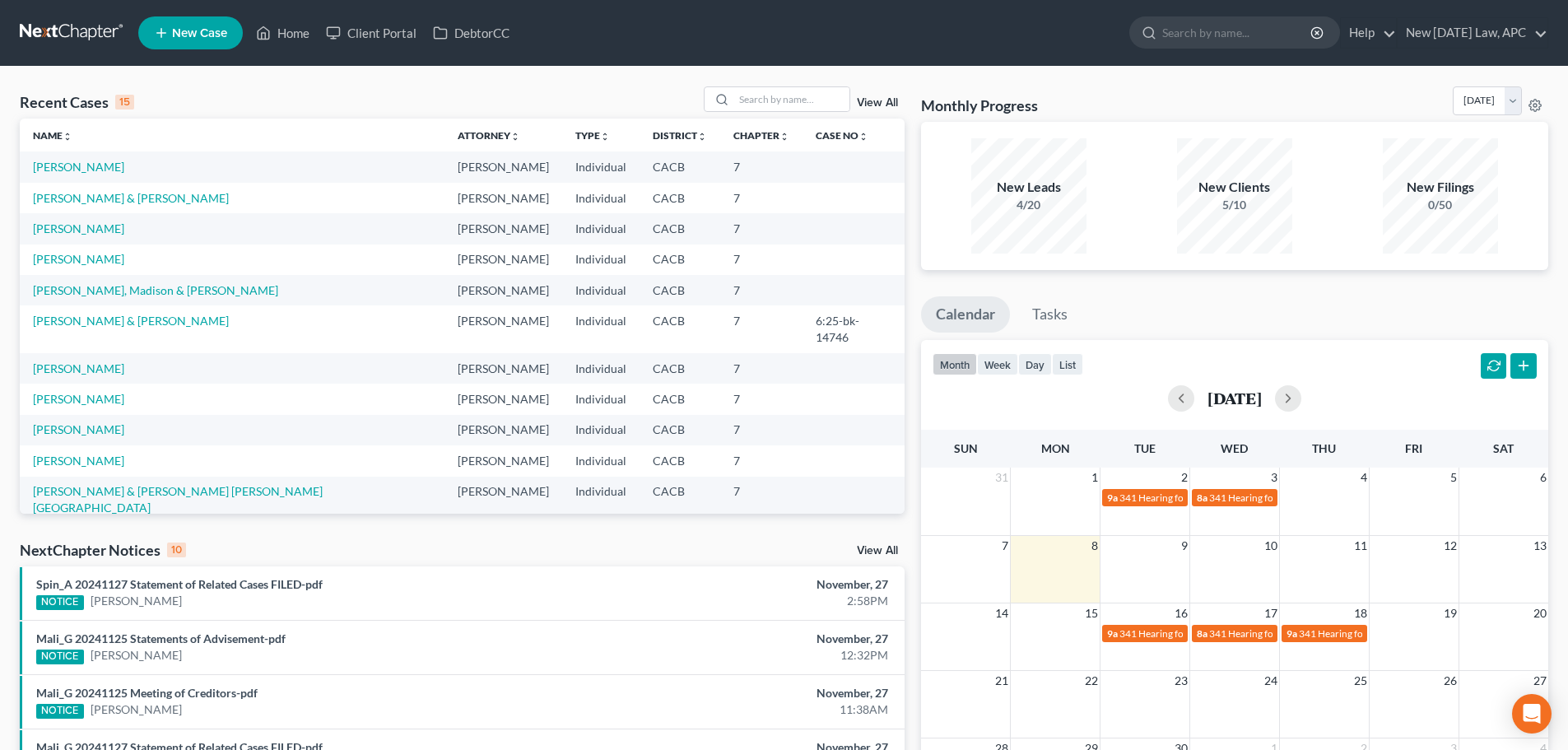
select select "4"
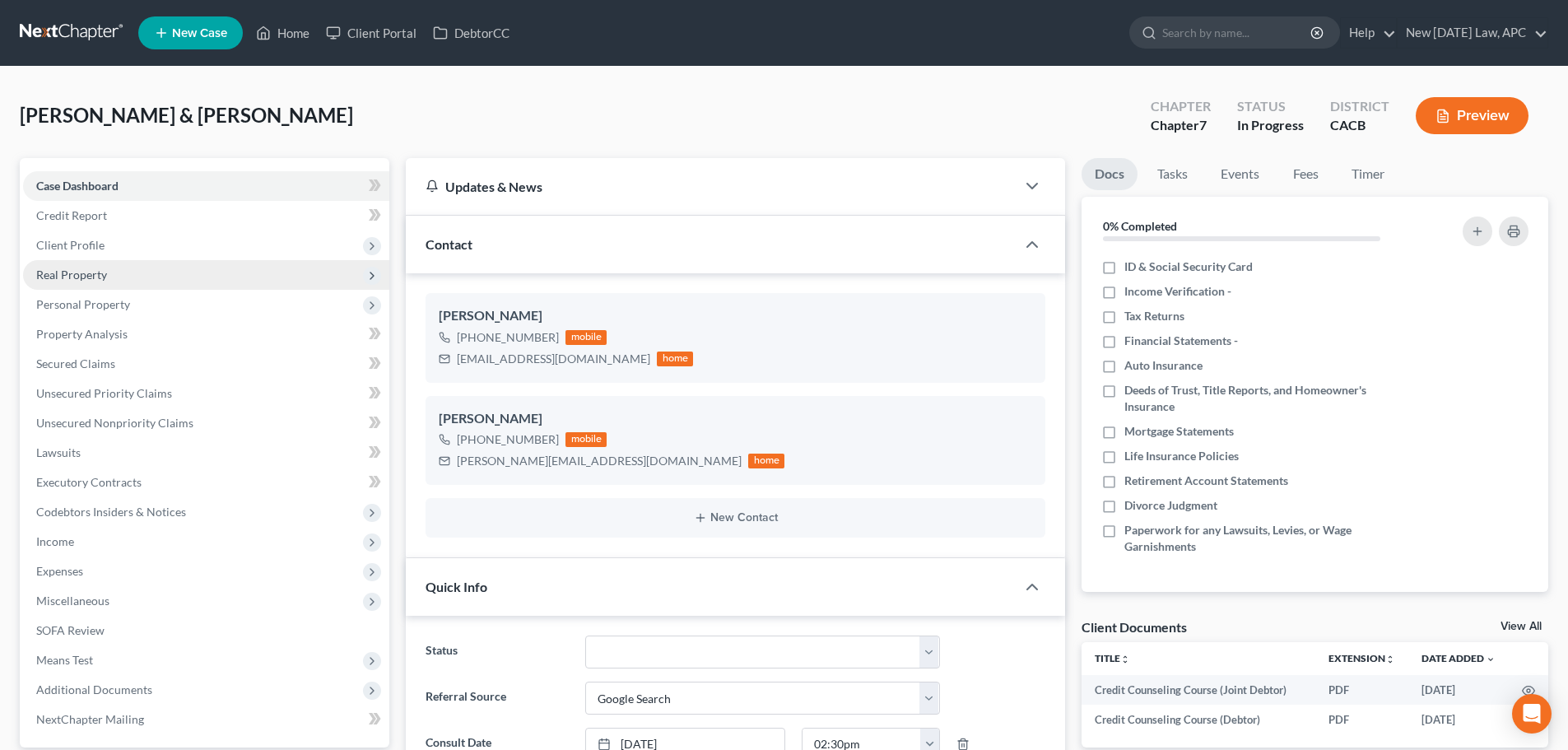
scroll to position [1484, 0]
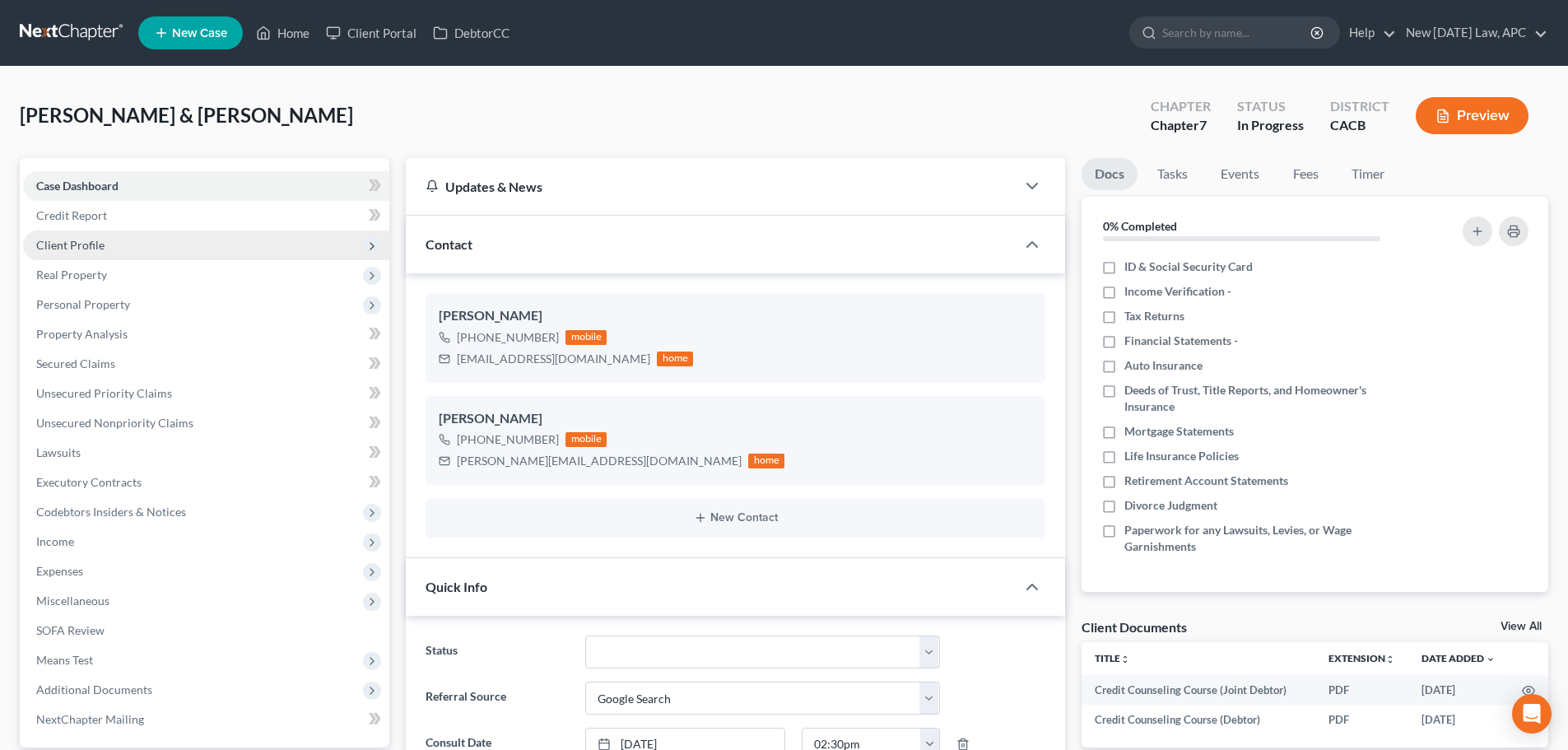
click at [113, 245] on span "Client Profile" at bounding box center [205, 245] width 366 height 30
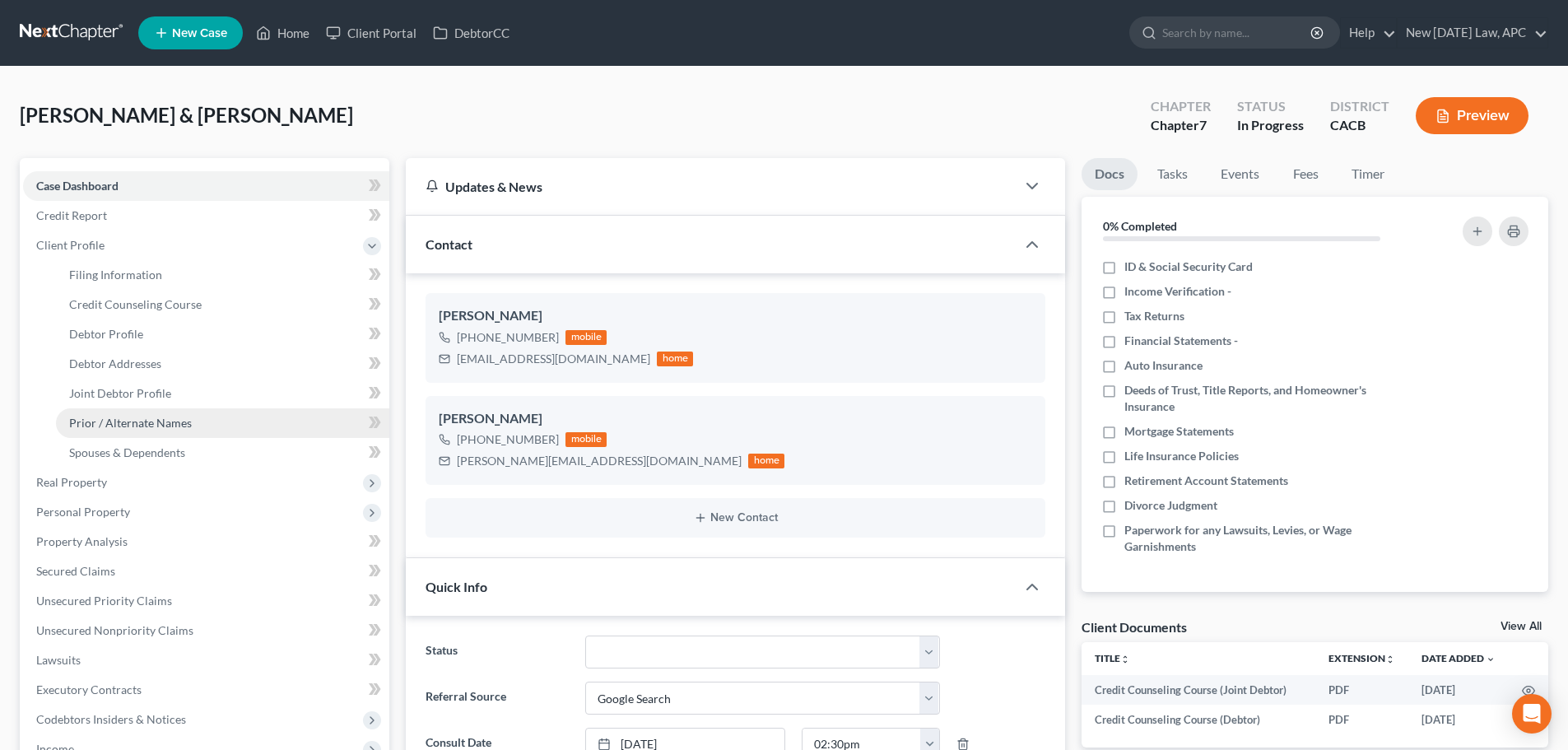
click at [157, 423] on span "Prior / Alternate Names" at bounding box center [130, 422] width 123 height 14
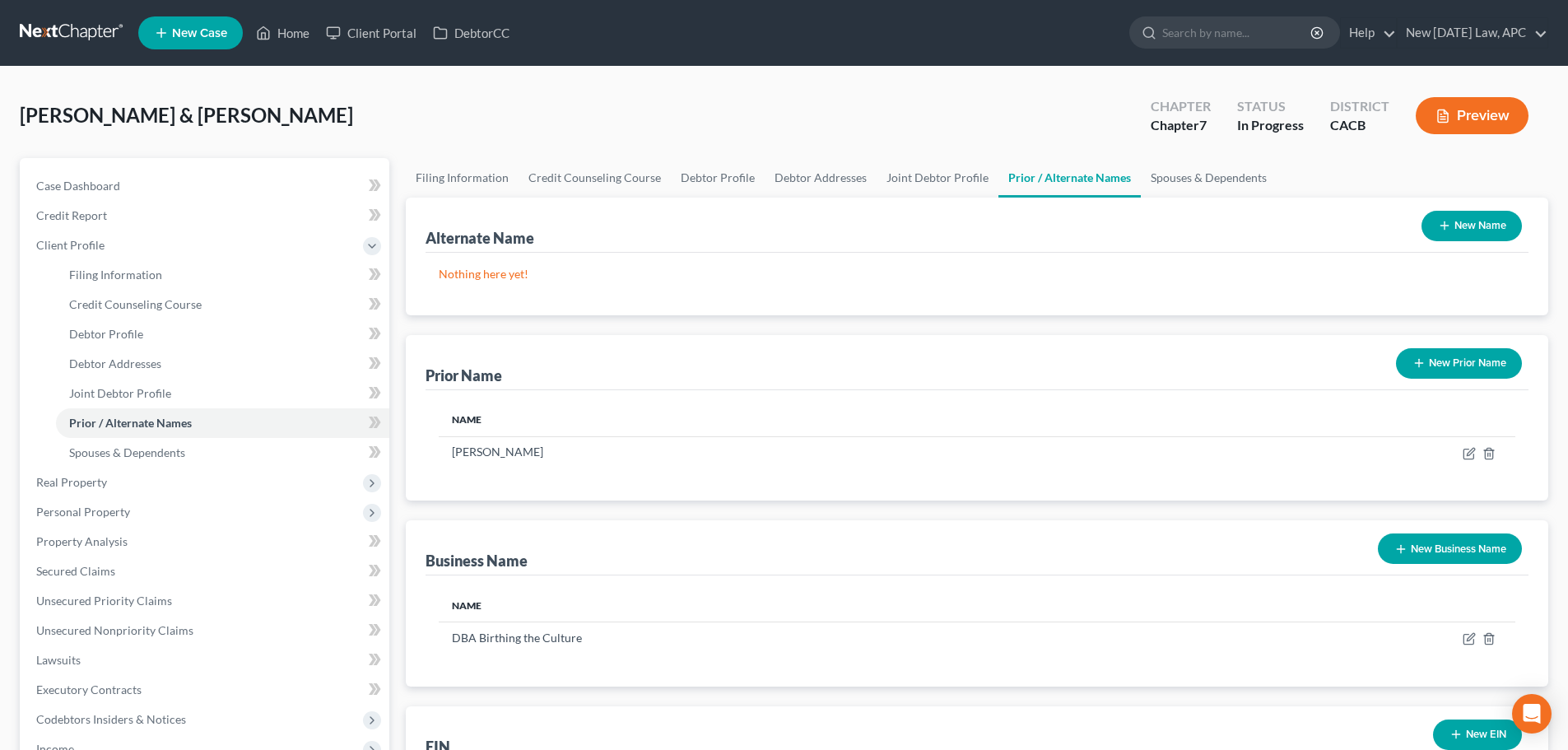
click at [1447, 375] on button "New Prior Name" at bounding box center [1458, 363] width 126 height 31
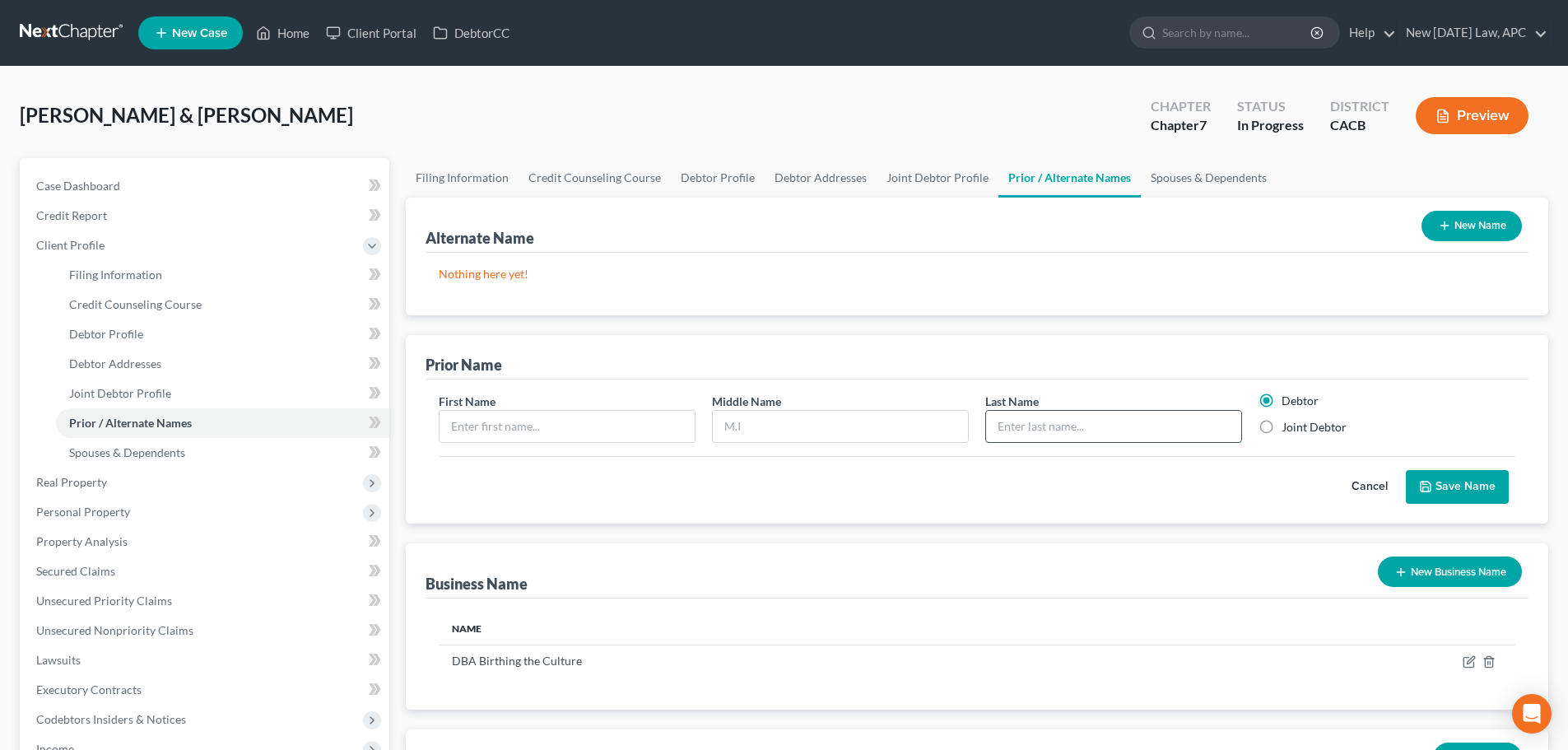
click at [1065, 436] on input "text" at bounding box center [1113, 426] width 255 height 32
paste input "Driver's license reflects middle name as "Glenn" due to clerical error."
click at [1121, 422] on input "Driver's license reflects middle name as "Glenn" due to clerical error." at bounding box center [1113, 426] width 255 height 32
drag, startPoint x: 1122, startPoint y: 427, endPoint x: 1093, endPoint y: 428, distance: 29.0
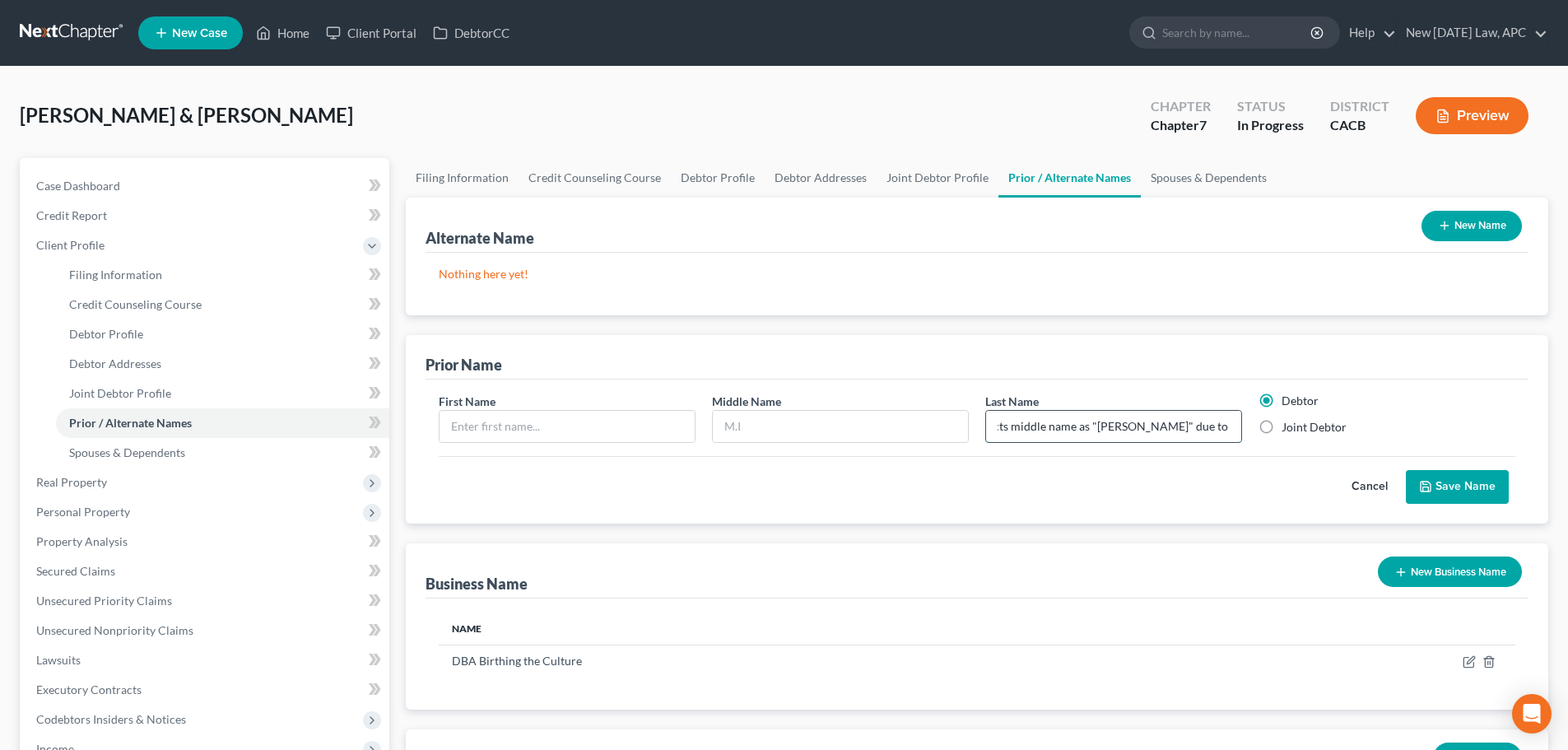
click at [1093, 428] on input "Driver's license reflects middle name as "Glenn" due to clerical error." at bounding box center [1113, 426] width 255 height 32
drag, startPoint x: 1144, startPoint y: 415, endPoint x: 970, endPoint y: 418, distance: 174.0
click at [970, 418] on div "First Name Middle Name Last Name * Driver's license reflects middle name as "Fe…" at bounding box center [976, 424] width 1093 height 63
click at [1104, 418] on input "Driver's license reflects middle name as "Fedor" due to clerical error." at bounding box center [1113, 426] width 255 height 32
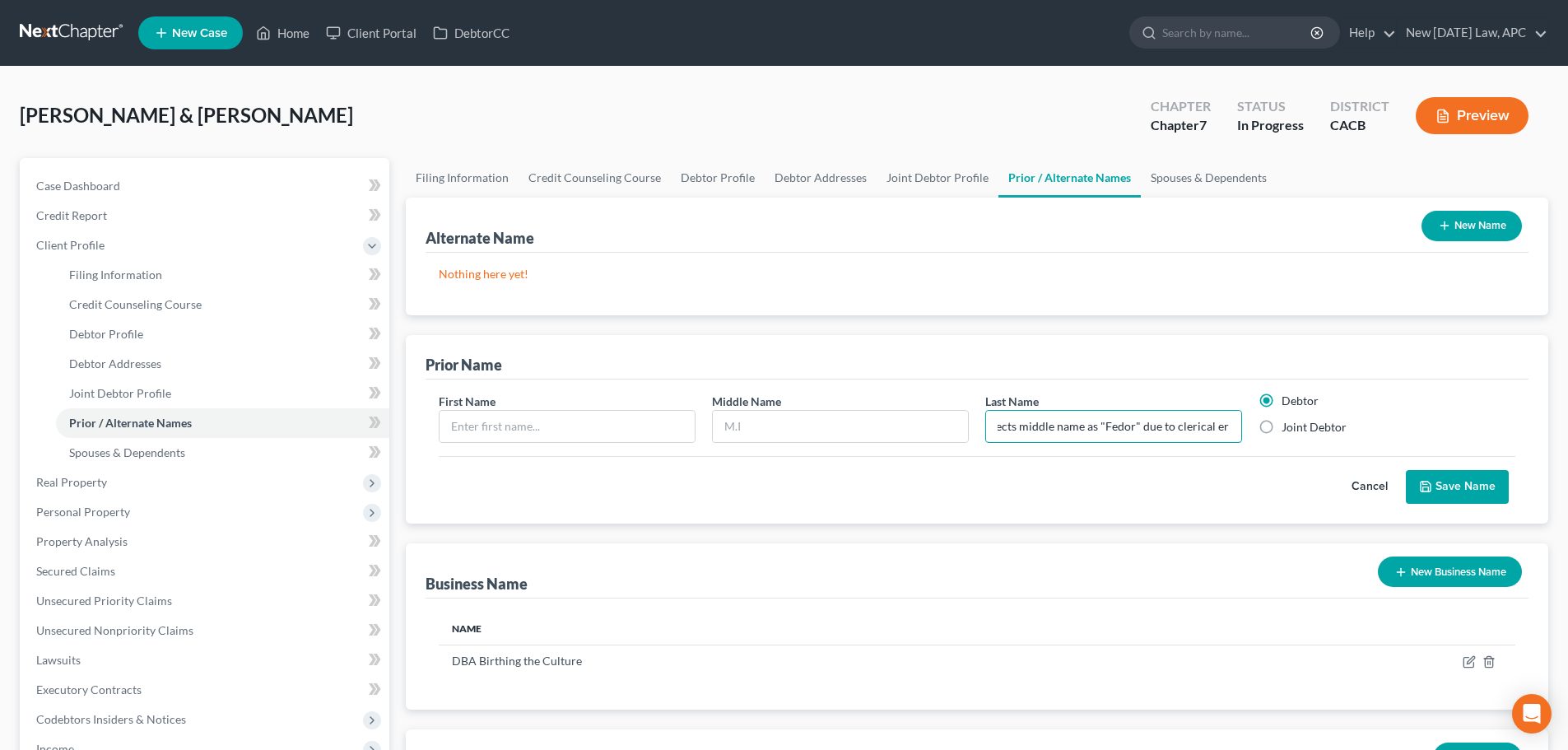
scroll to position [0, 108]
drag, startPoint x: 1136, startPoint y: 426, endPoint x: 1246, endPoint y: 420, distance: 110.2
click at [1246, 420] on div "Last Name * Driver's license reflects middle name as "Fedor" due to clerical er…" at bounding box center [1113, 417] width 273 height 51
click at [1190, 426] on input "Driver's license reflects middle name as "Fedor" due to clerical error." at bounding box center [1113, 426] width 255 height 32
type input "Driver's license reflects middle name as "Fedor" due to clerical error."
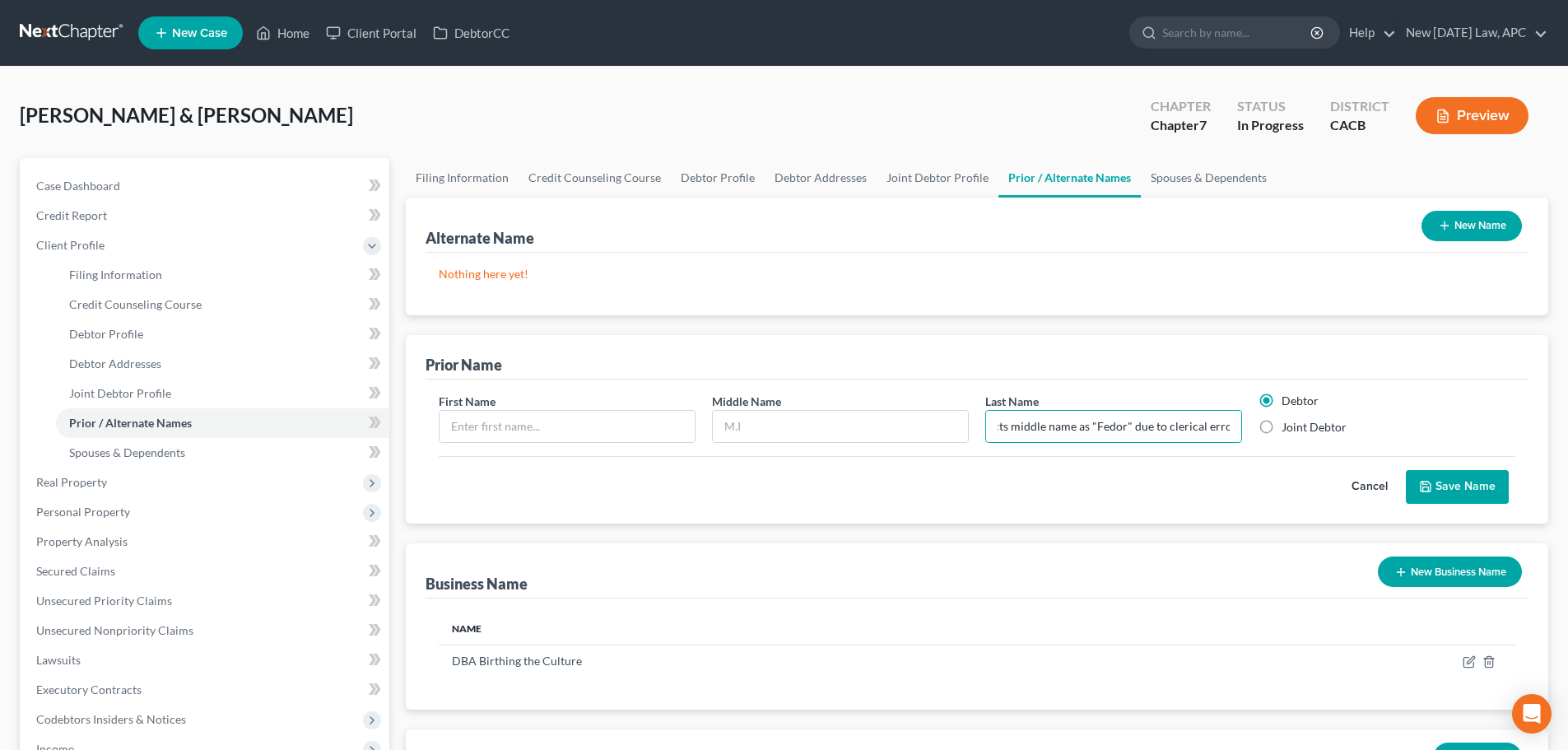
click at [1445, 482] on button "Save Name" at bounding box center [1457, 487] width 103 height 34
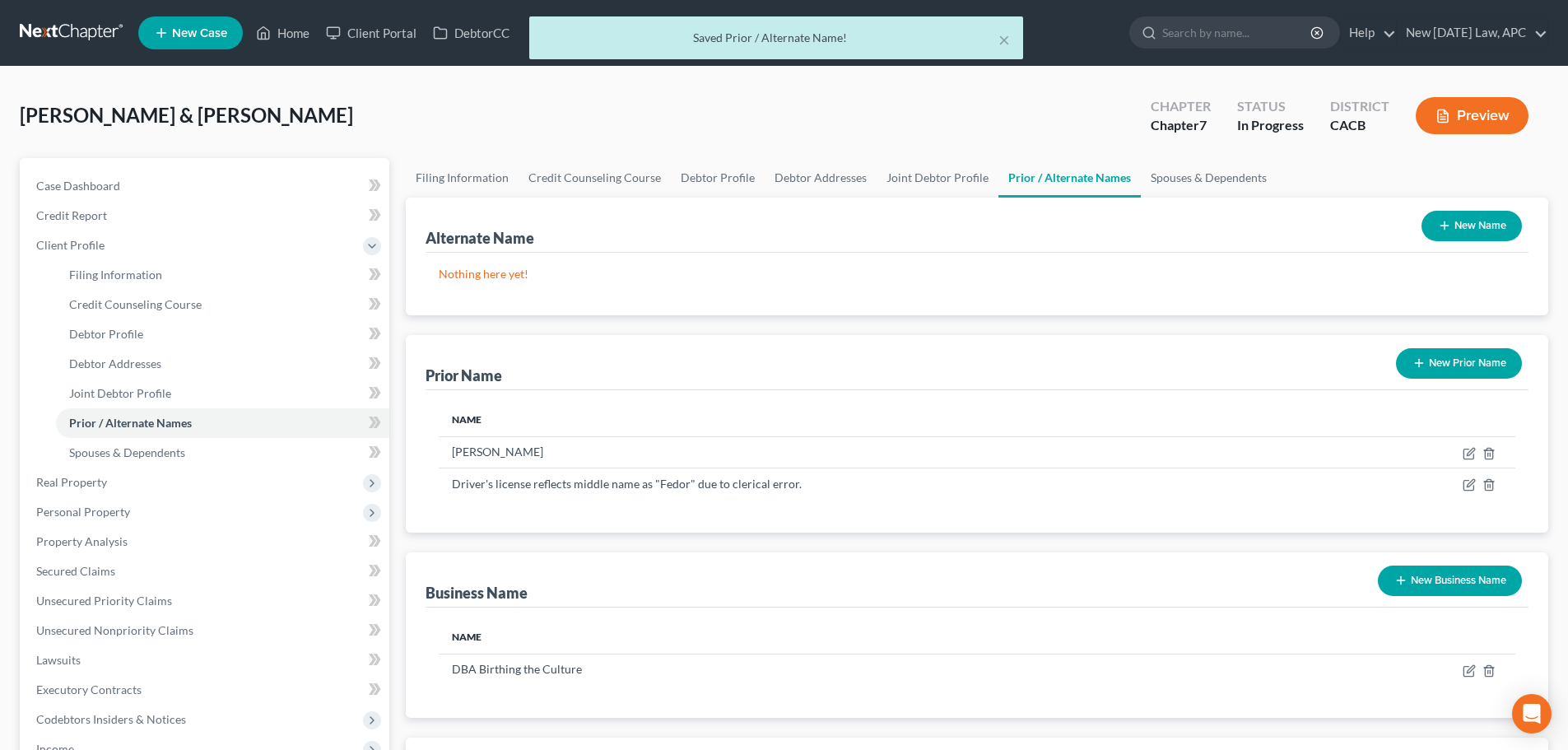
click at [1472, 124] on button "Preview" at bounding box center [1471, 115] width 113 height 37
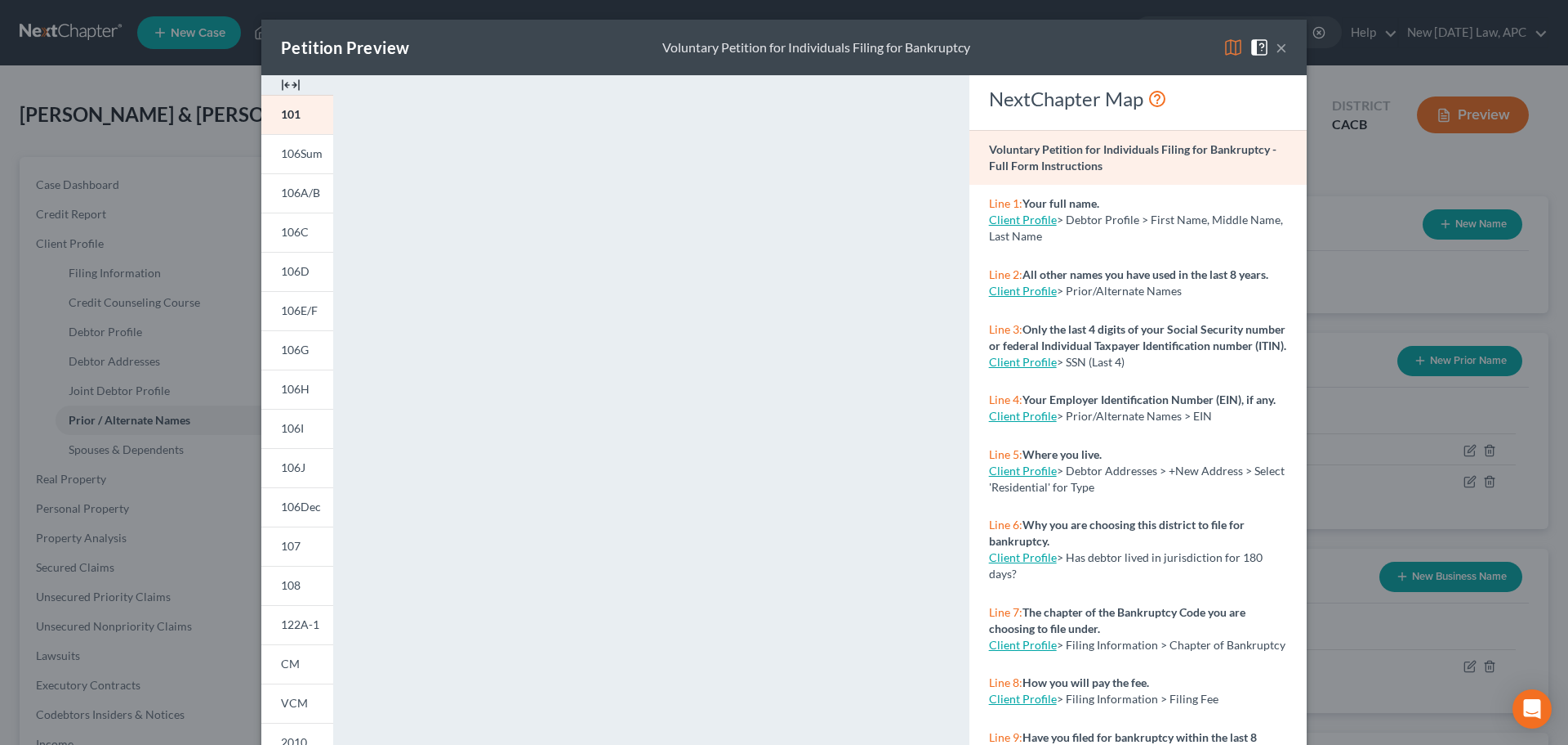
click at [1277, 40] on button "×" at bounding box center [1281, 48] width 12 height 20
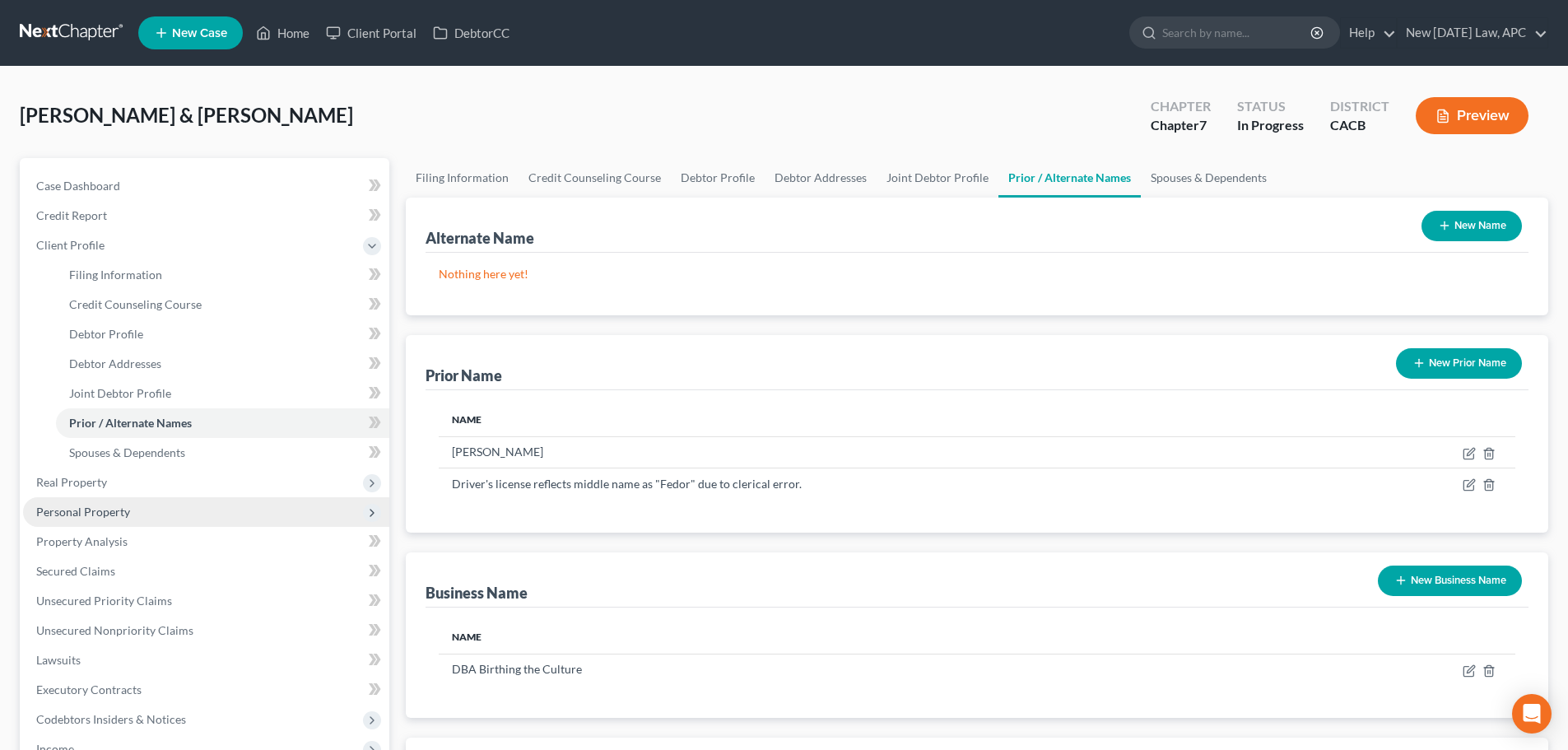
click at [98, 504] on span "Personal Property" at bounding box center [83, 511] width 94 height 14
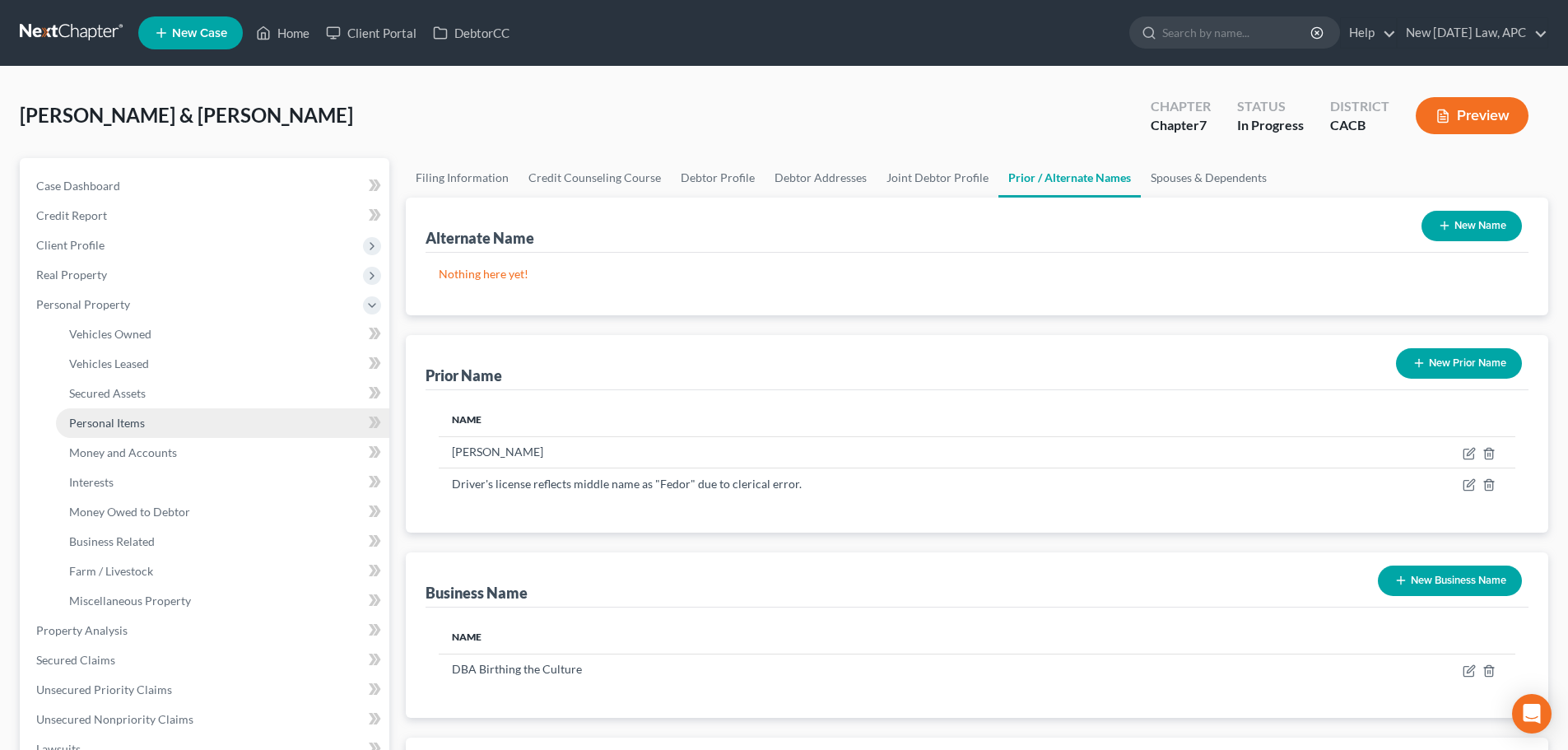
click at [132, 424] on span "Personal Items" at bounding box center [107, 422] width 76 height 14
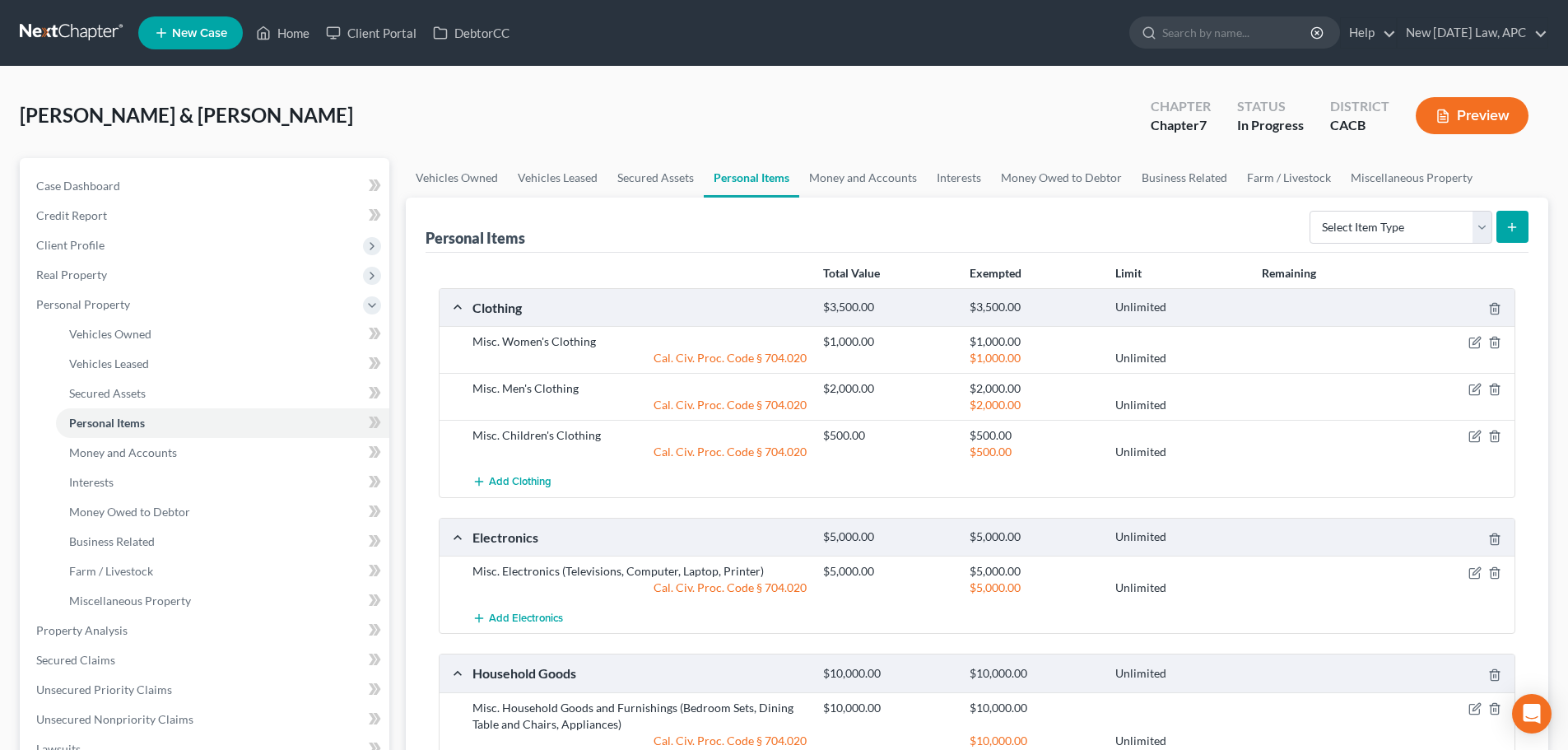
scroll to position [82, 0]
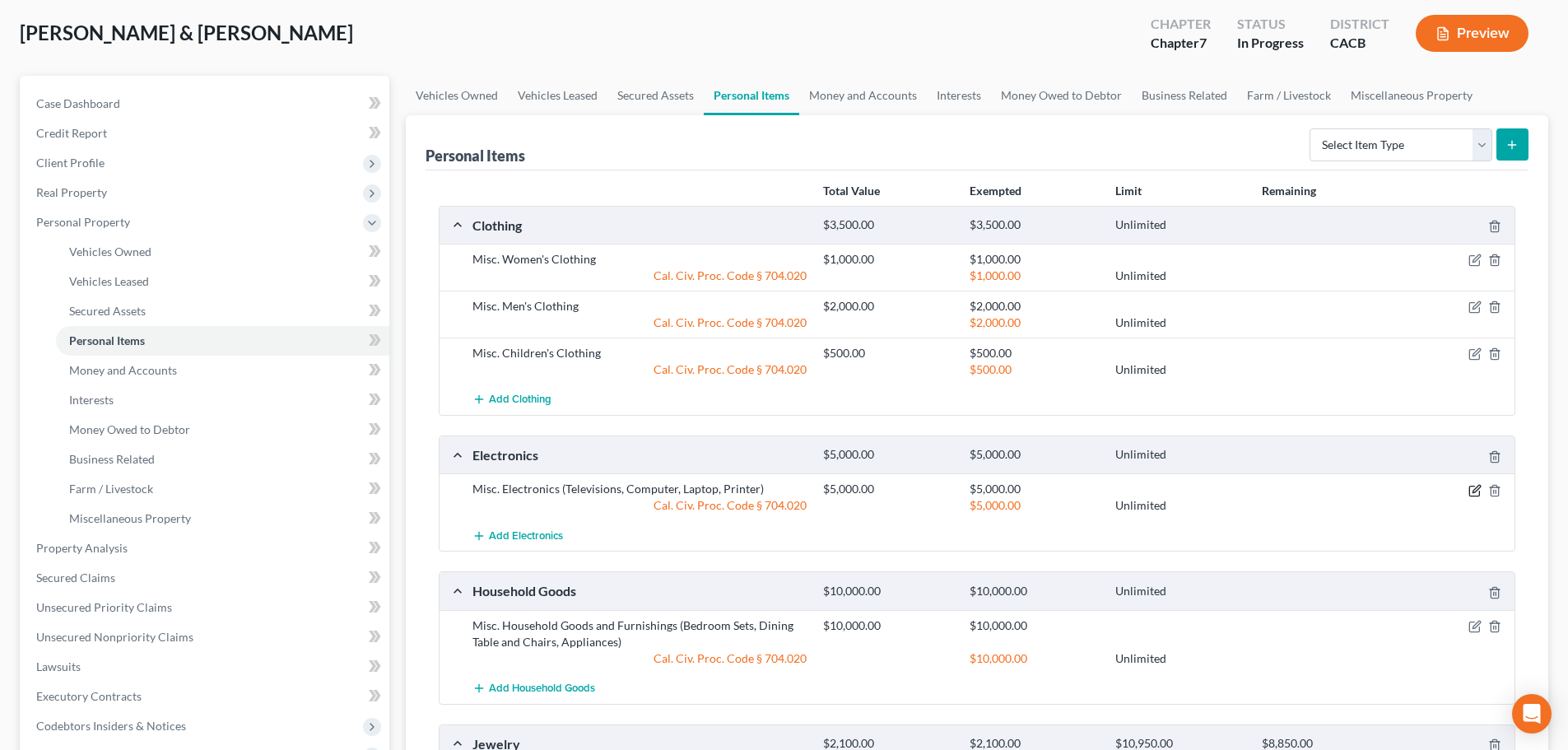
click at [1469, 489] on icon "button" at bounding box center [1473, 490] width 10 height 10
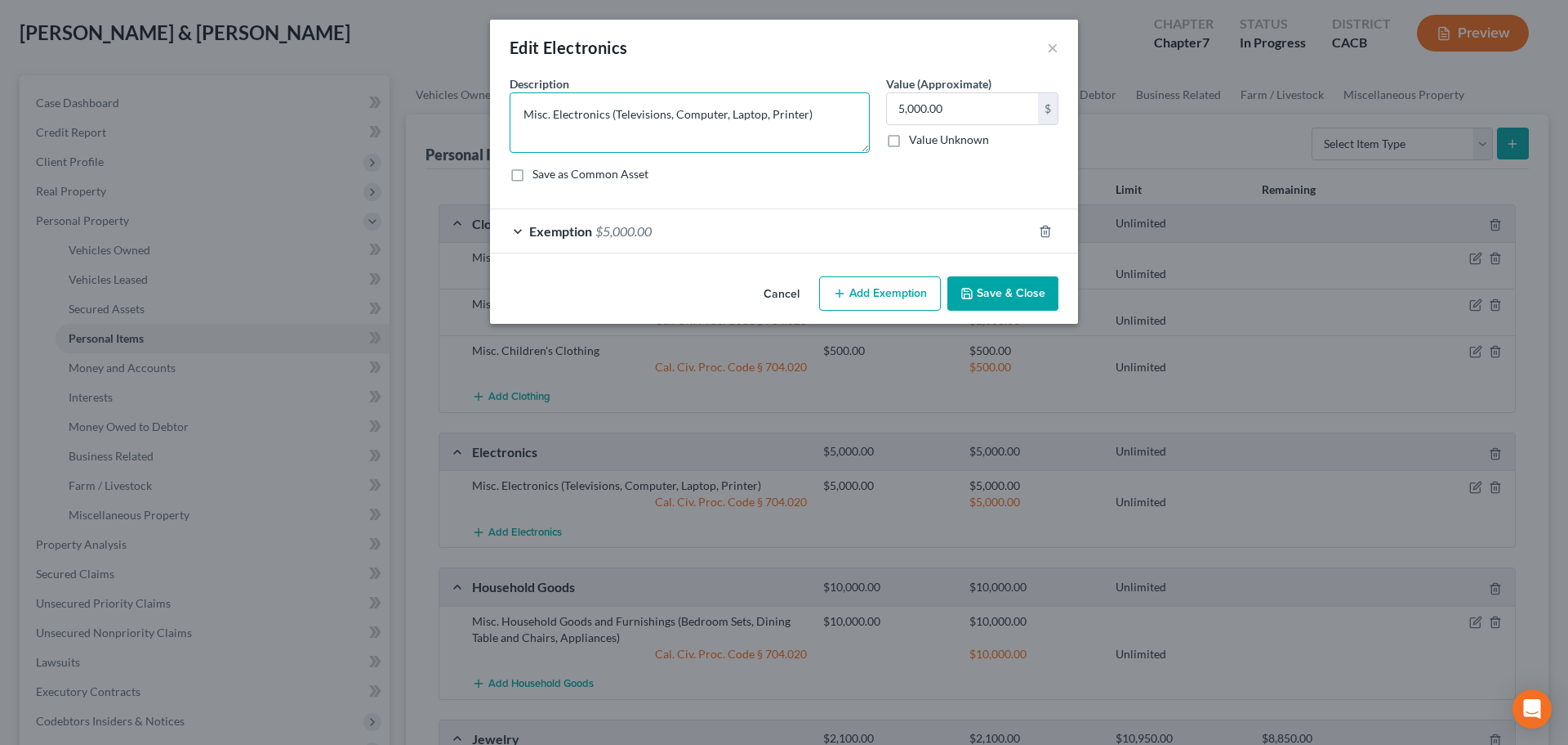
click at [803, 111] on textarea "Misc. Electronics (Televisions, Computer, Laptop, Printer)" at bounding box center [690, 122] width 361 height 60
type textarea "Misc. Electronics (Televisions, Computer, Laptop, Printer, Cellphones)"
click at [980, 305] on button "Save & Close" at bounding box center [1003, 294] width 111 height 34
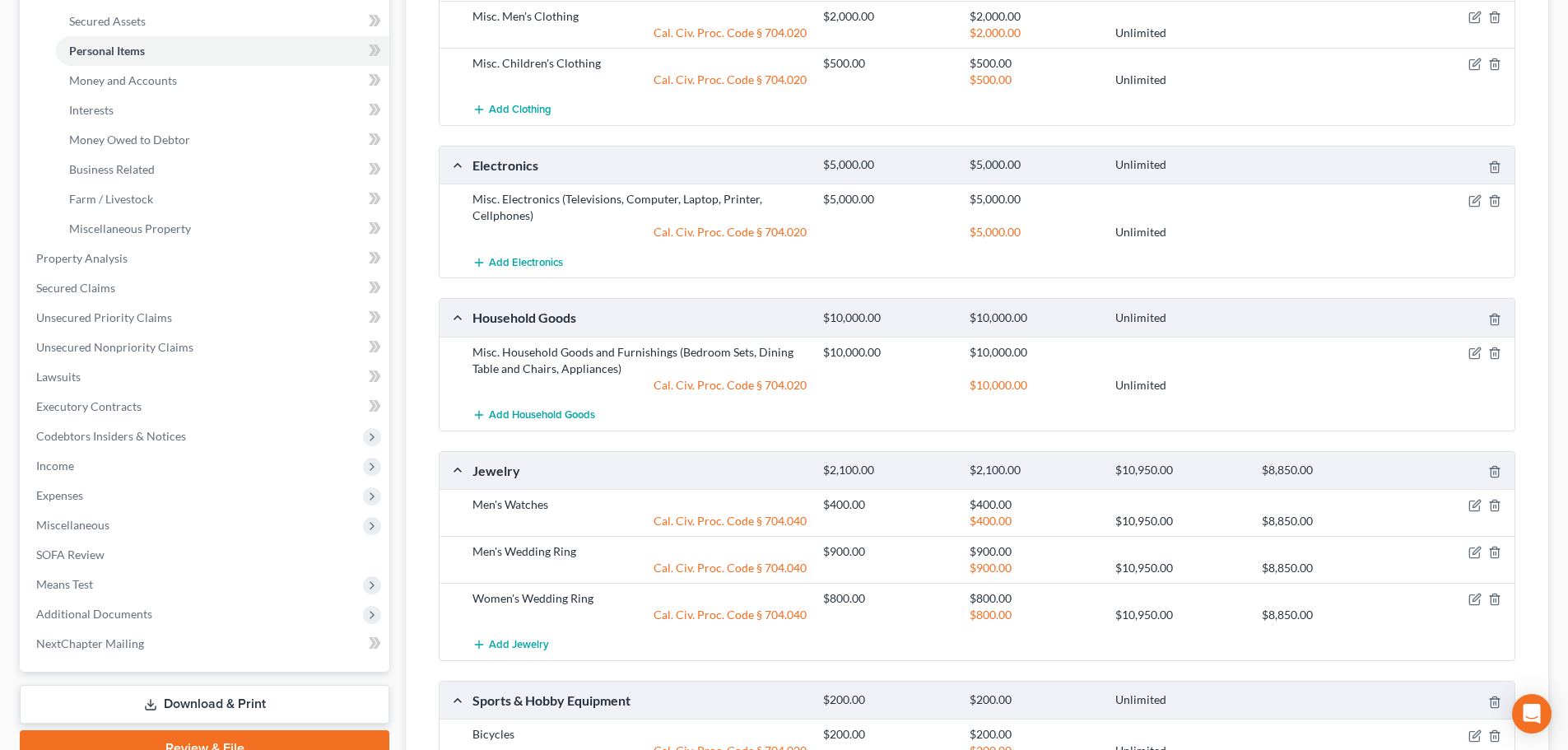
scroll to position [411, 0]
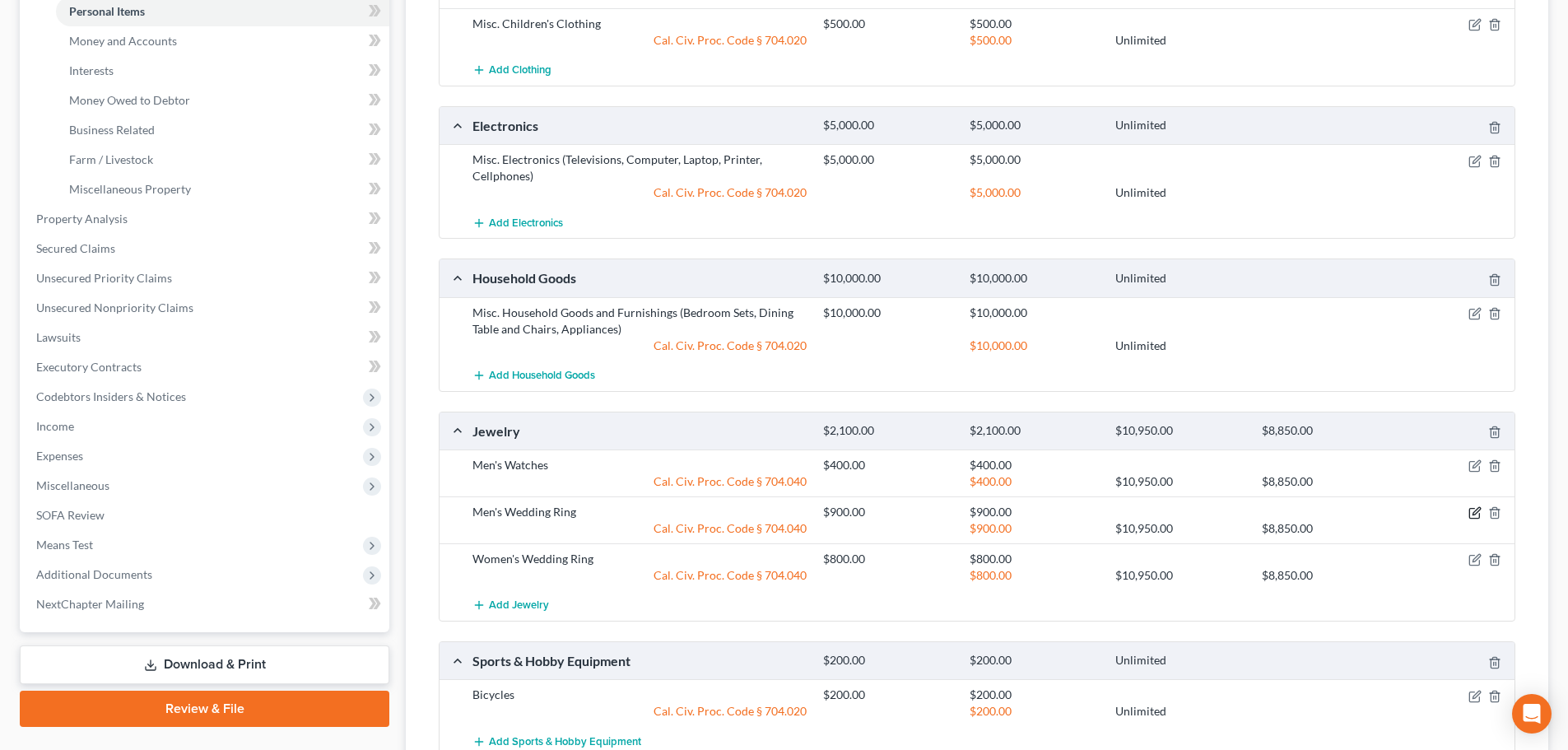
click at [1471, 515] on icon "button" at bounding box center [1474, 512] width 14 height 14
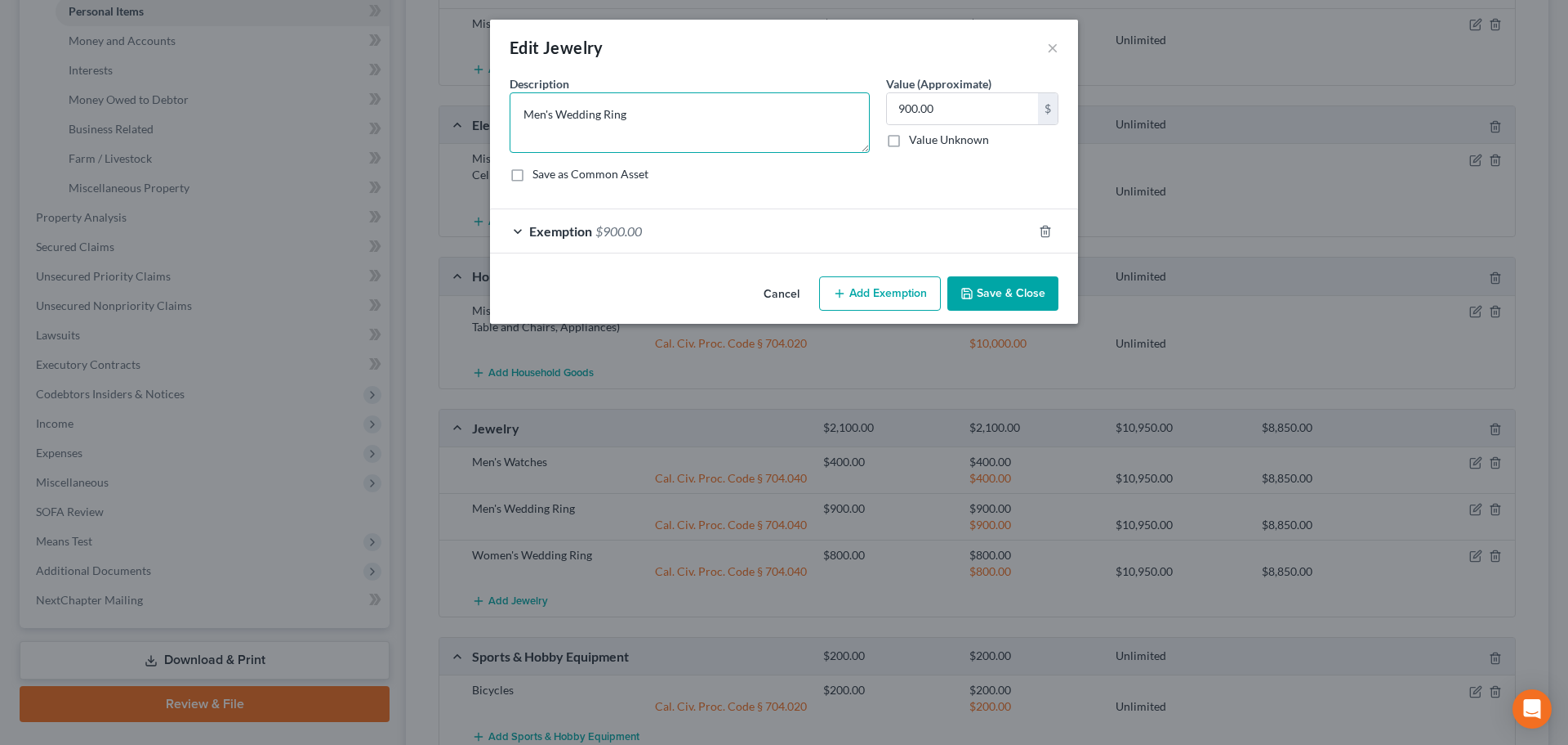
click at [677, 127] on textarea "Men's Wedding Ring" at bounding box center [690, 122] width 361 height 60
drag, startPoint x: 692, startPoint y: 120, endPoint x: 495, endPoint y: 93, distance: 198.8
click at [495, 93] on div "An exemption set must first be selected from the Filing Information section. Co…" at bounding box center [784, 172] width 588 height 195
type textarea "Wedding Rings"
click at [942, 92] on label "Value (Approximate)" at bounding box center [938, 83] width 105 height 17
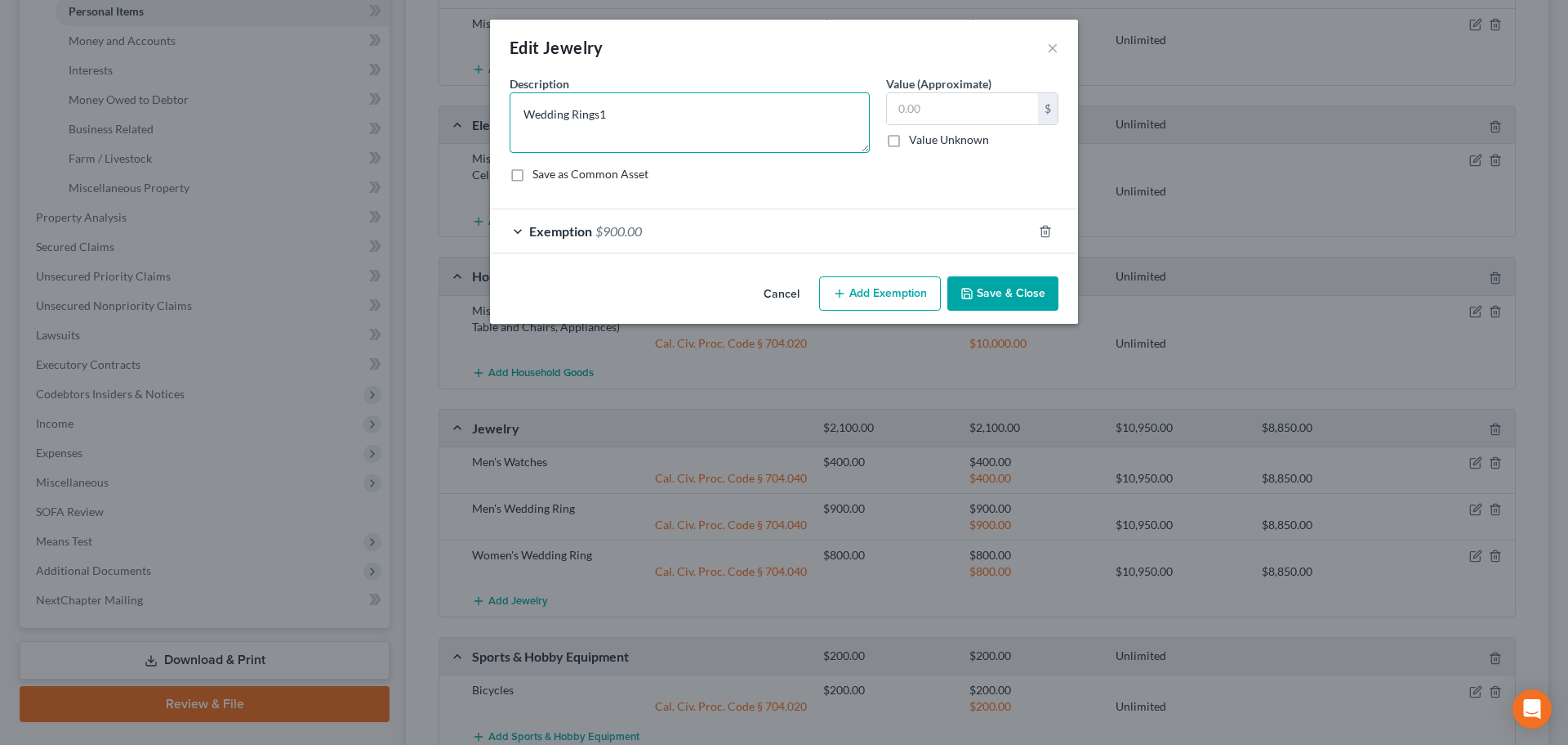
type textarea "Wedding Rings"
click at [1009, 105] on input "text" at bounding box center [963, 109] width 151 height 31
type input "1,700.00"
click at [832, 263] on div "An exemption set must first be selected from the Filing Information section. Co…" at bounding box center [784, 172] width 588 height 195
click at [834, 252] on div "Exemption $900.00" at bounding box center [761, 231] width 543 height 43
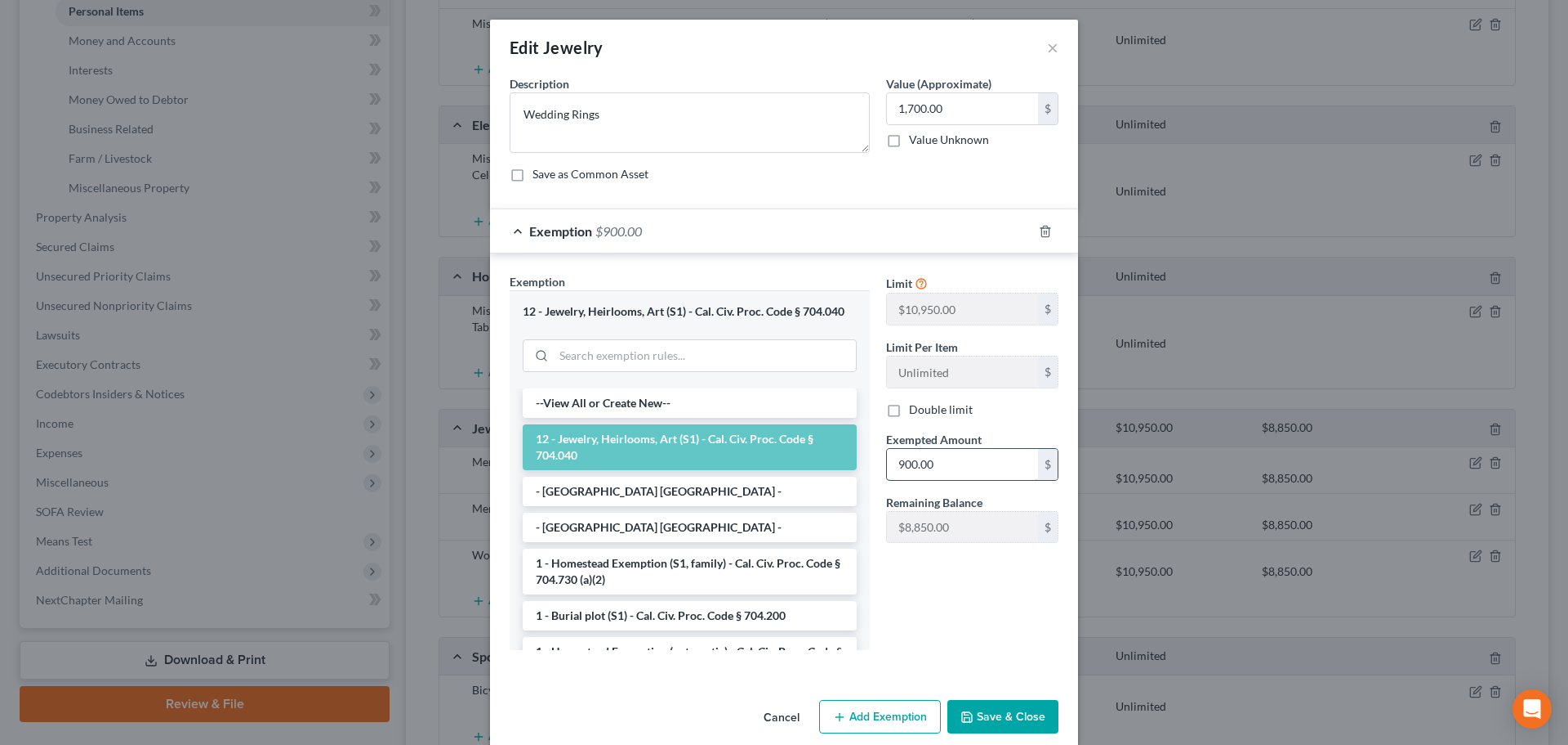
click at [1001, 451] on input "900.00" at bounding box center [963, 464] width 151 height 31
type input "1,700.00"
click at [1008, 708] on button "Save & Close" at bounding box center [1003, 716] width 111 height 34
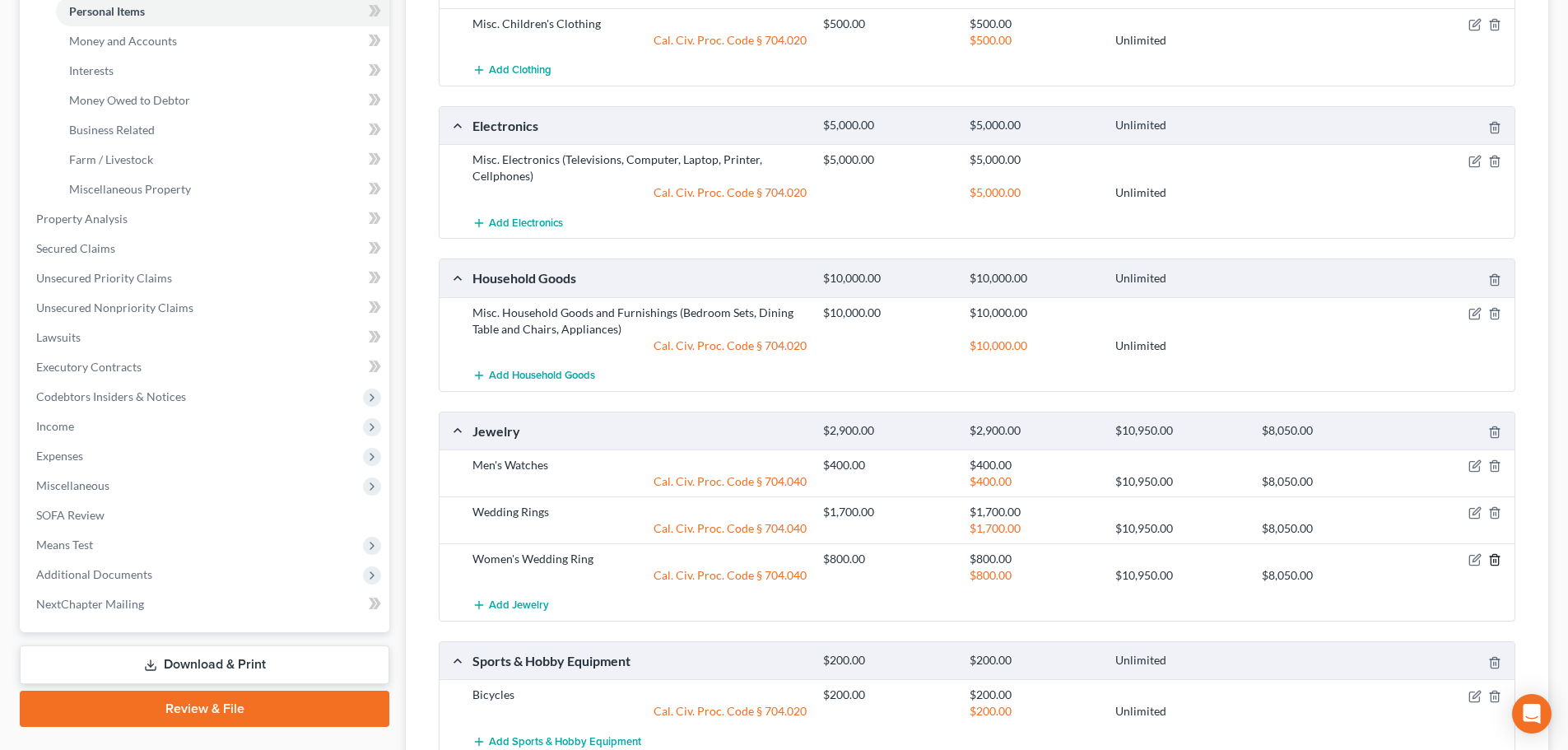
click at [1490, 558] on icon "button" at bounding box center [1494, 560] width 7 height 11
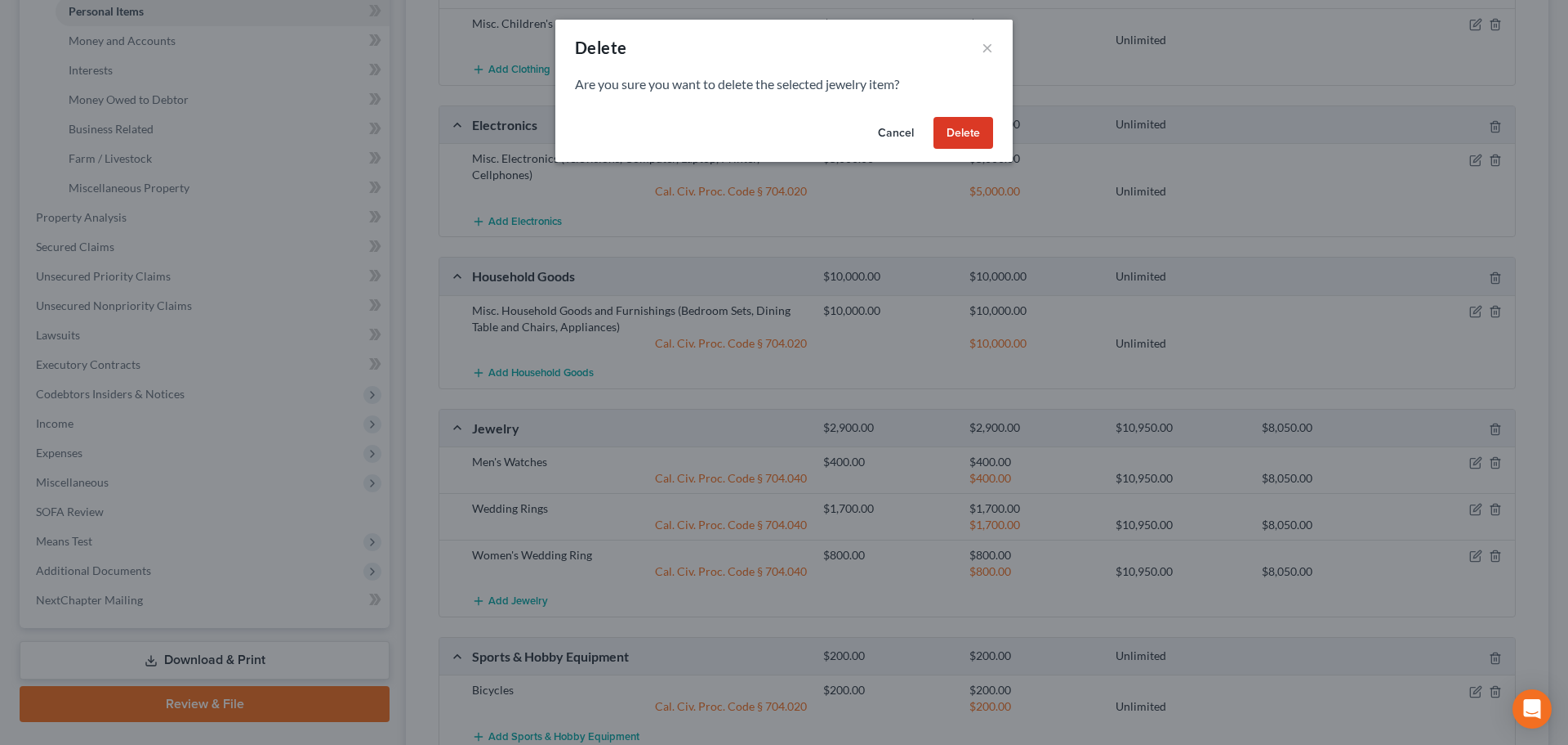
click at [947, 132] on button "Delete" at bounding box center [963, 133] width 59 height 32
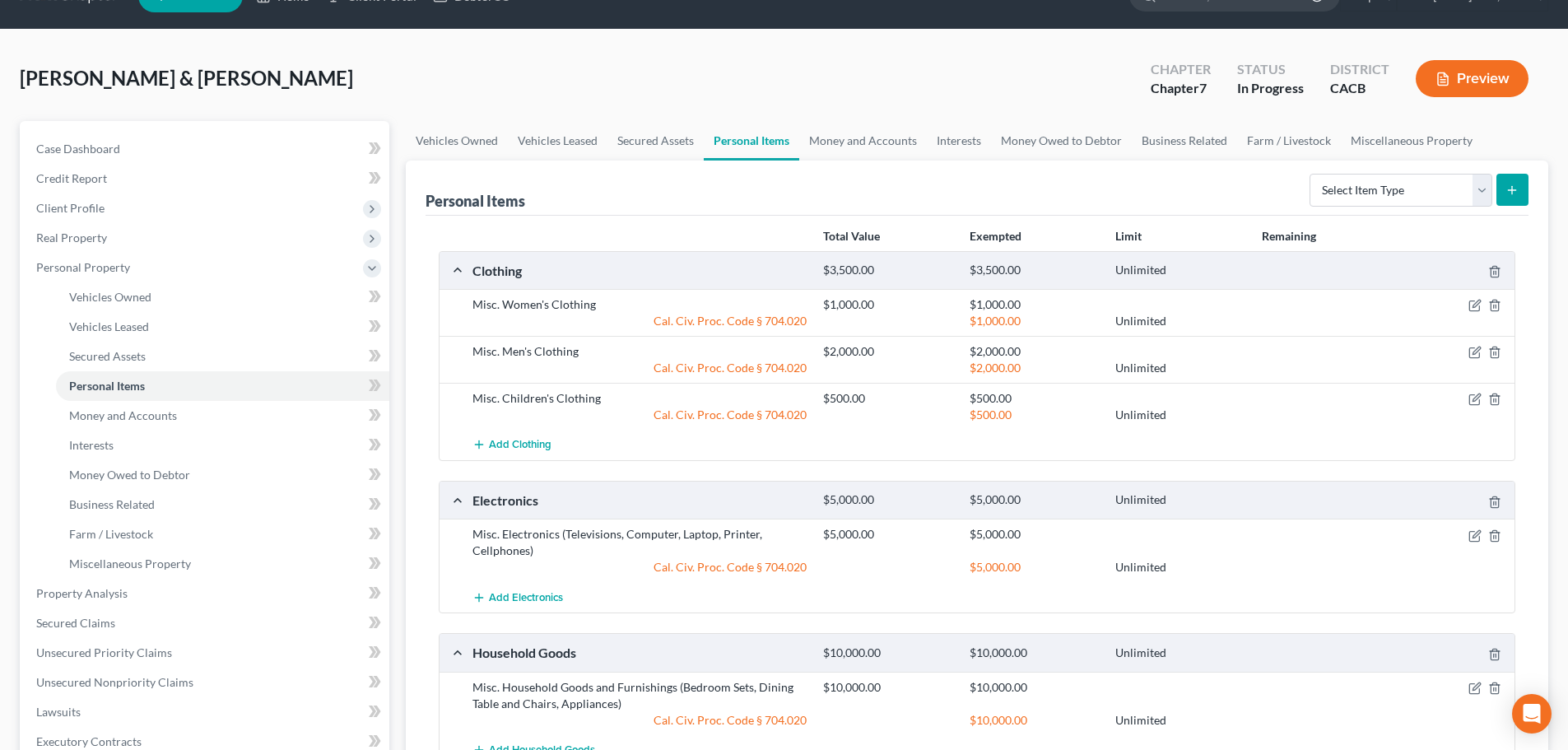
scroll to position [0, 0]
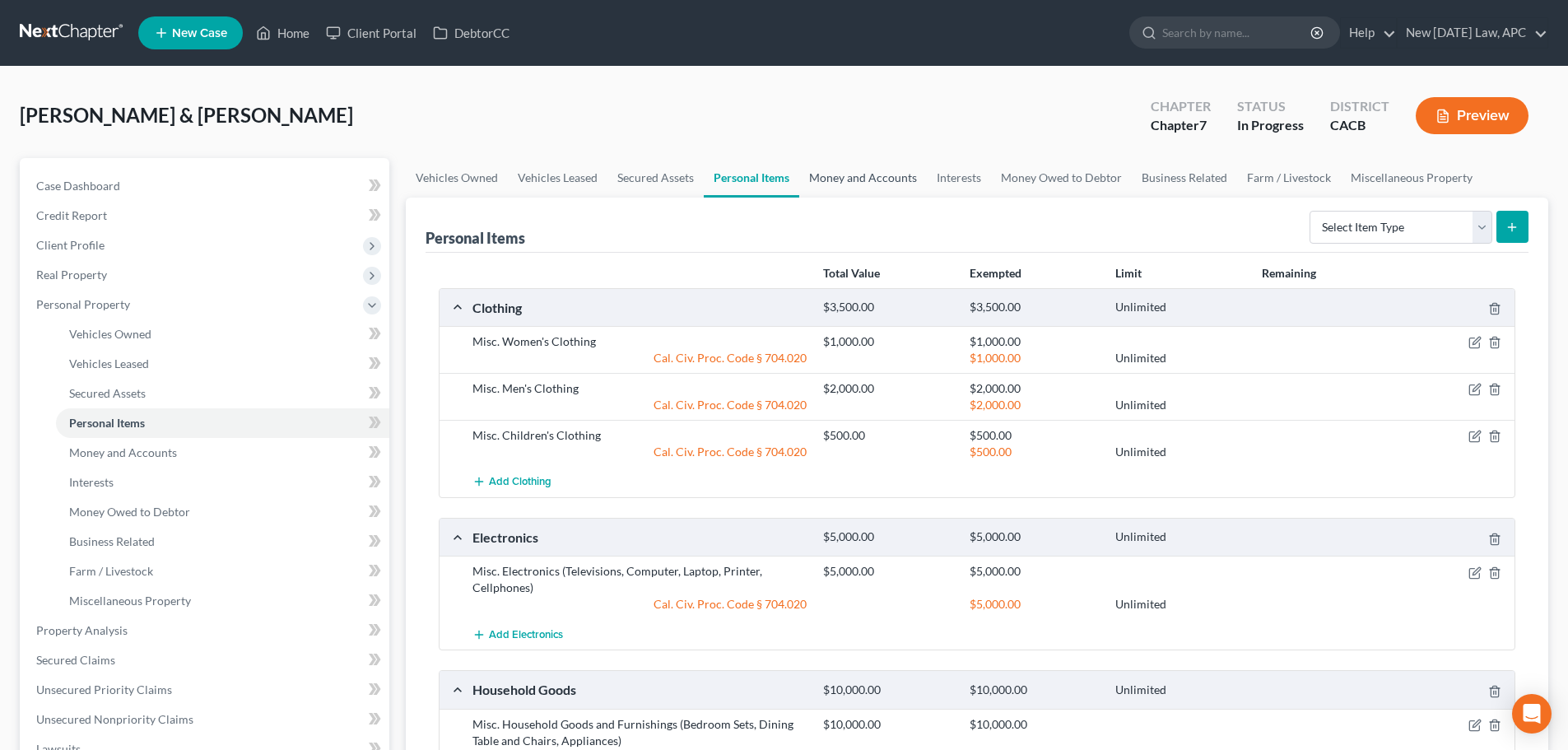
click at [844, 180] on link "Money and Accounts" at bounding box center [862, 178] width 127 height 40
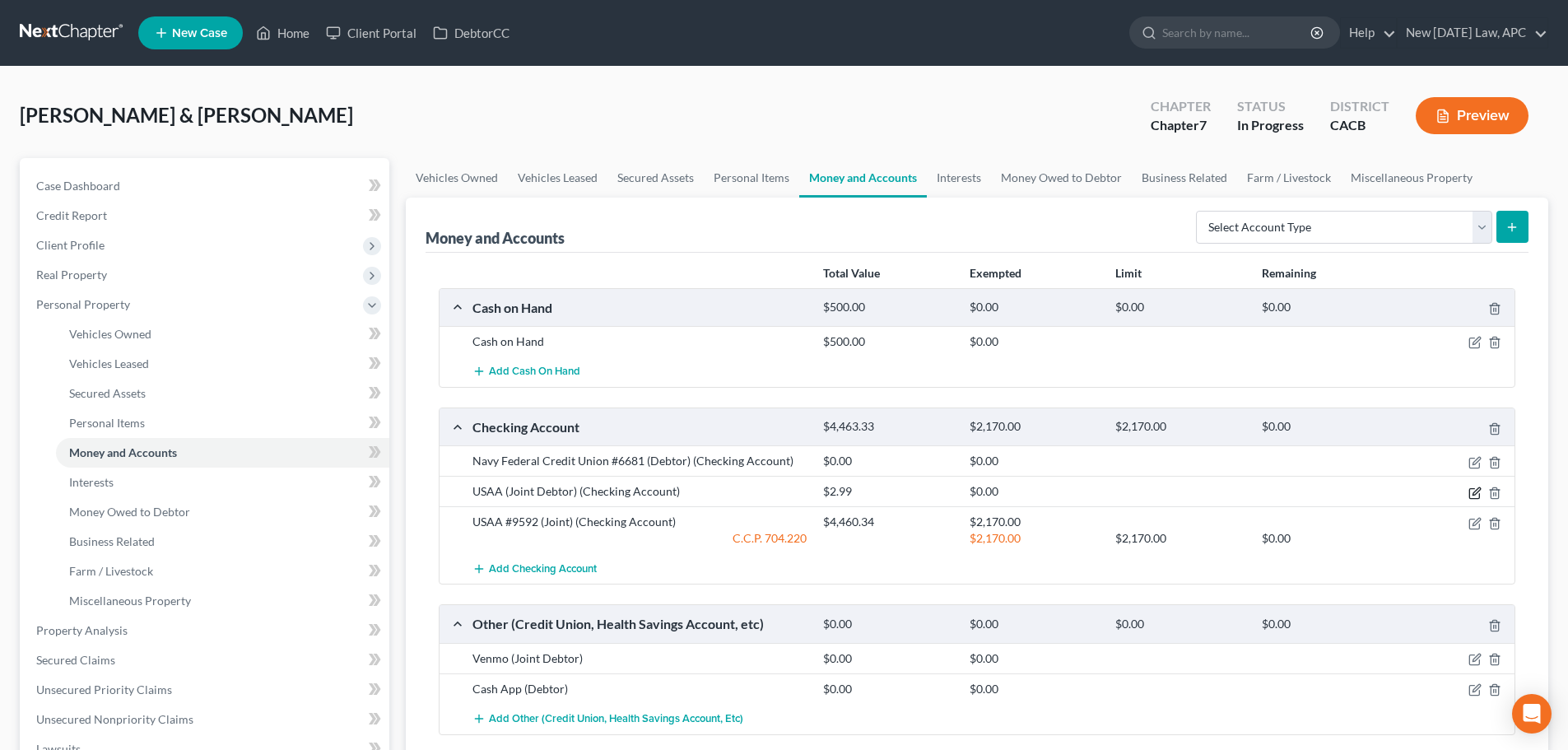
click at [1478, 492] on icon "button" at bounding box center [1474, 492] width 14 height 14
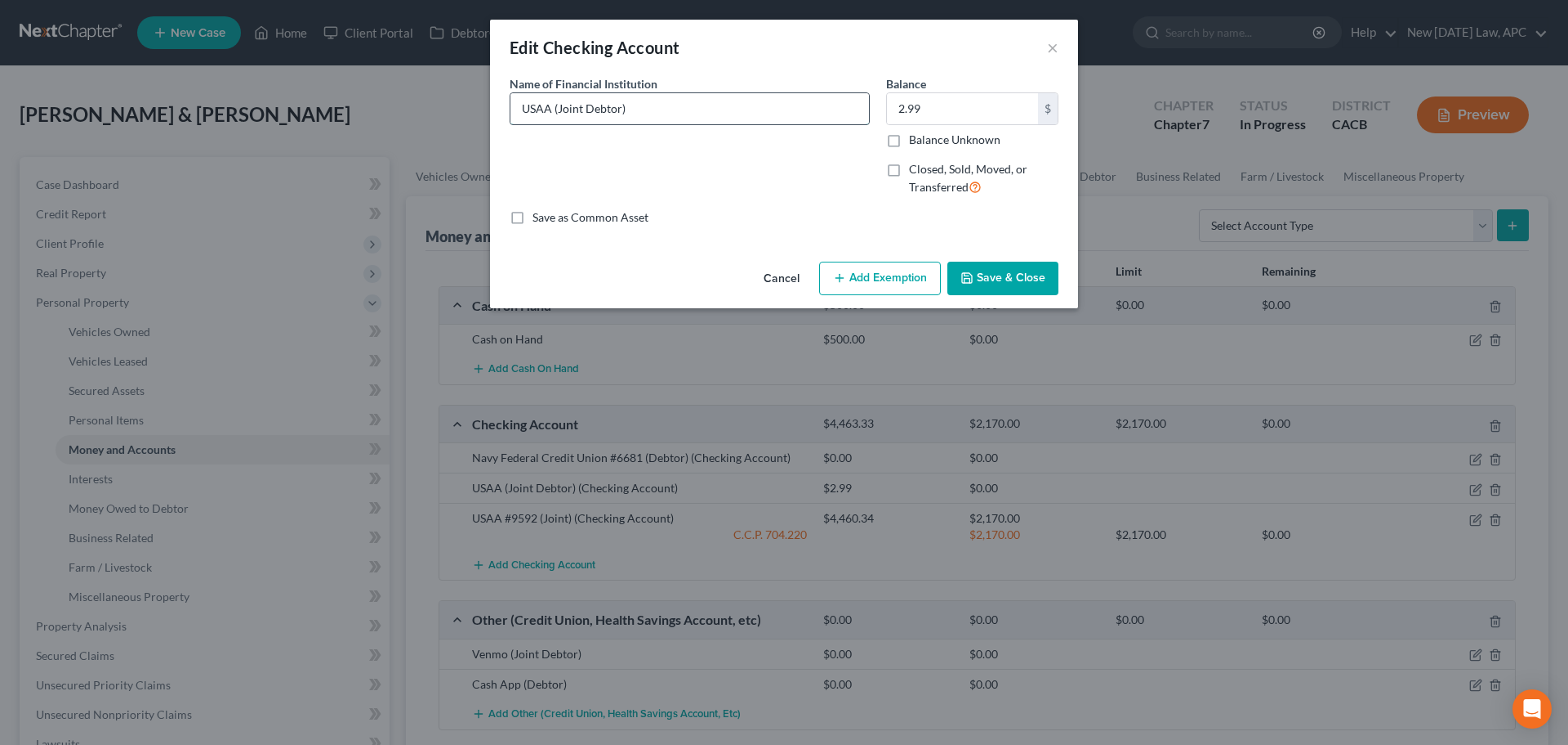
click at [555, 101] on input "USAA (Joint Debtor)" at bounding box center [690, 109] width 359 height 31
type input "USAA #2849 (Joint Debtor)"
click at [986, 280] on button "Save & Close" at bounding box center [1003, 278] width 111 height 34
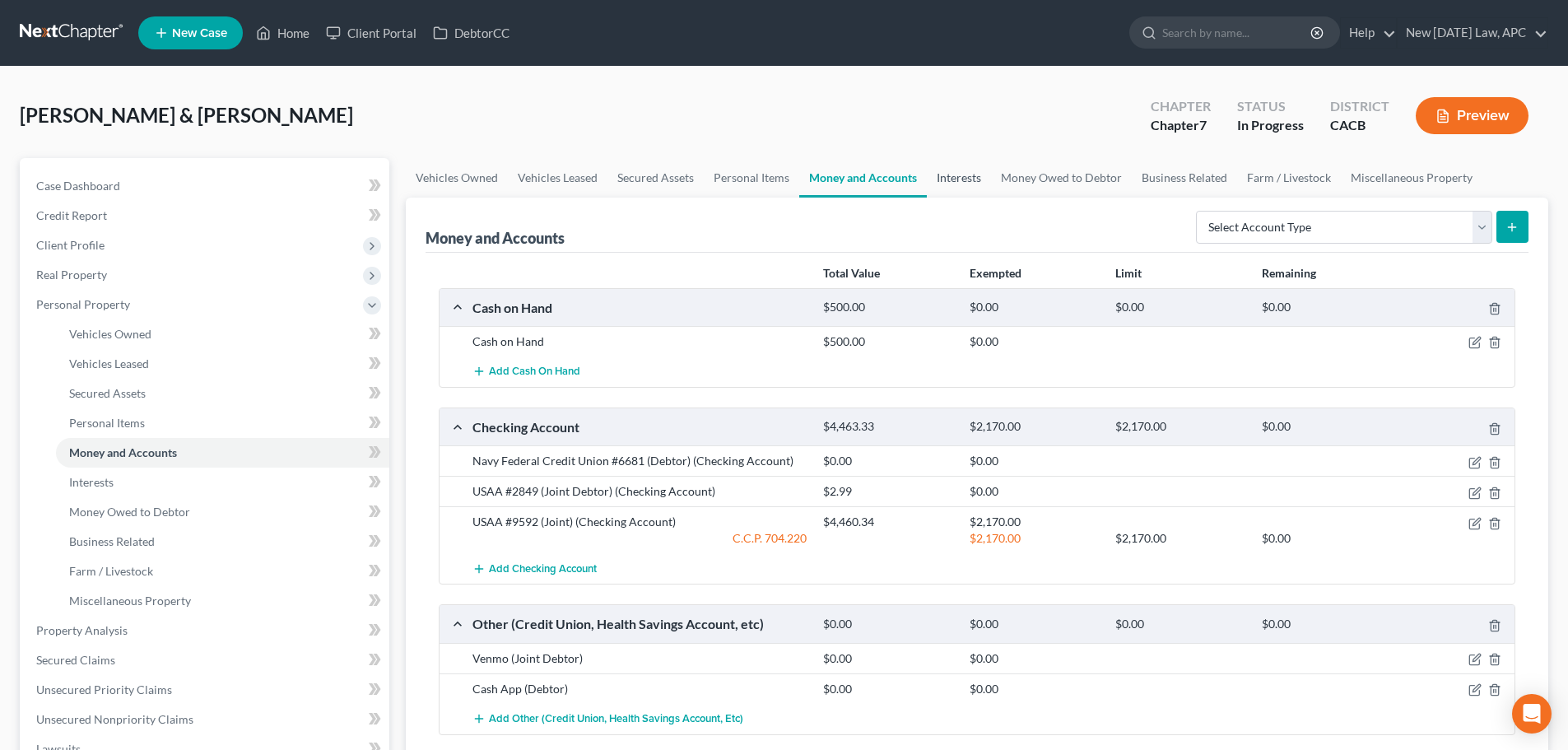
click at [953, 183] on link "Interests" at bounding box center [958, 178] width 64 height 40
